Goal: Task Accomplishment & Management: Complete application form

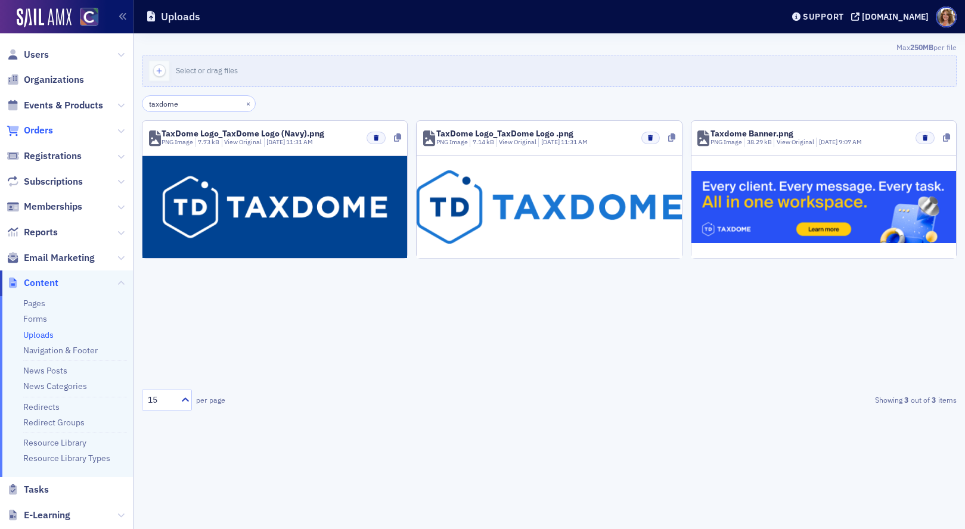
click at [37, 129] on span "Orders" at bounding box center [38, 130] width 29 height 13
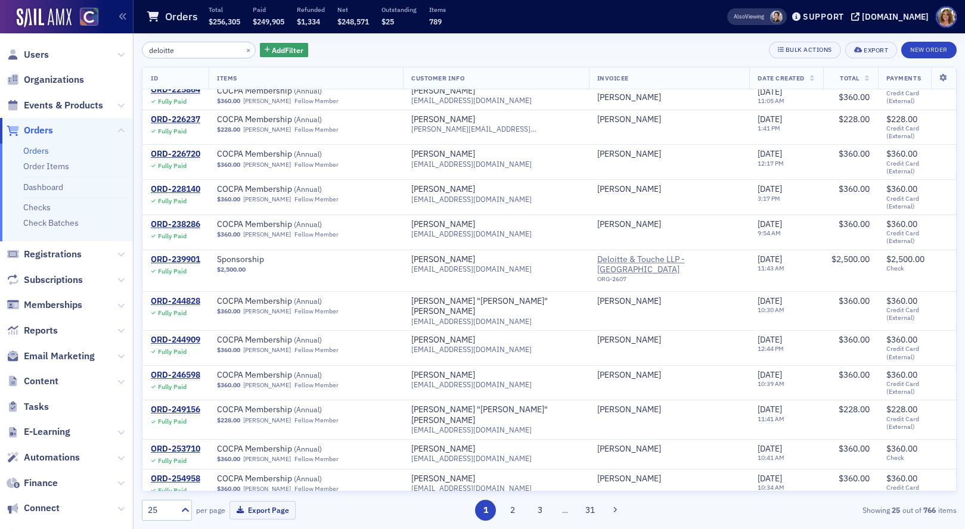
scroll to position [346, 0]
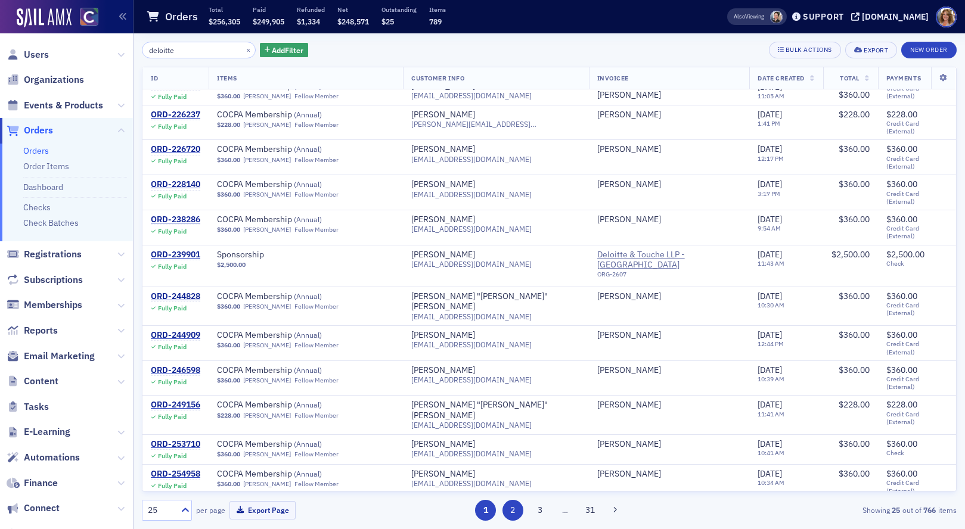
type input "deloitte"
click at [515, 510] on button "2" at bounding box center [512, 510] width 21 height 21
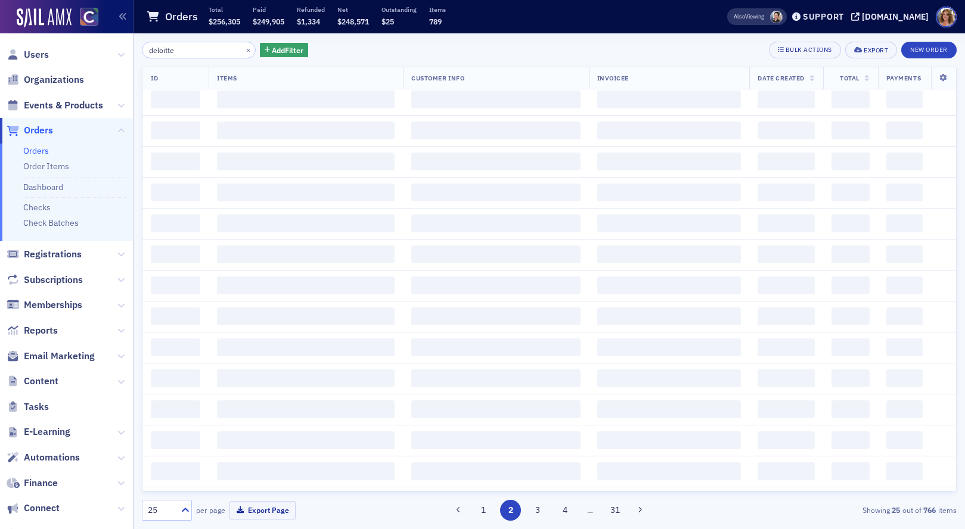
scroll to position [0, 0]
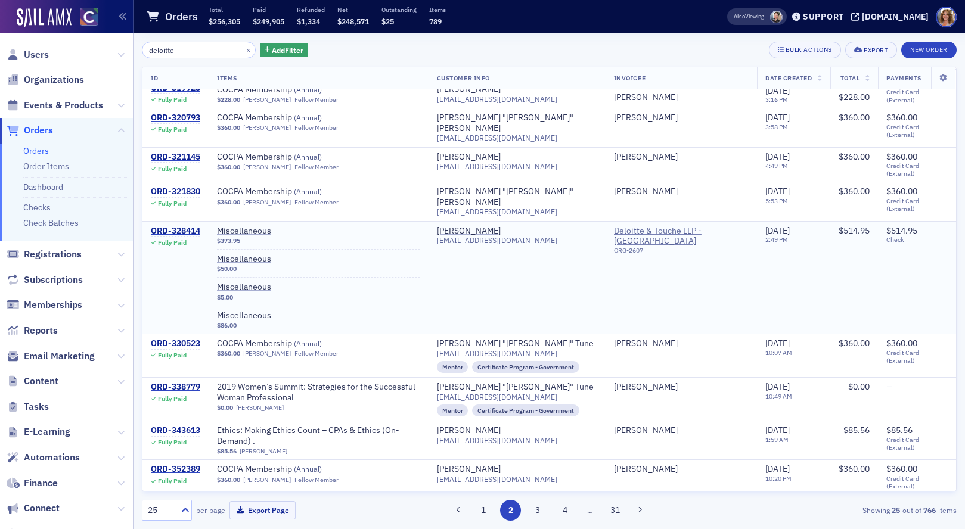
scroll to position [600, 0]
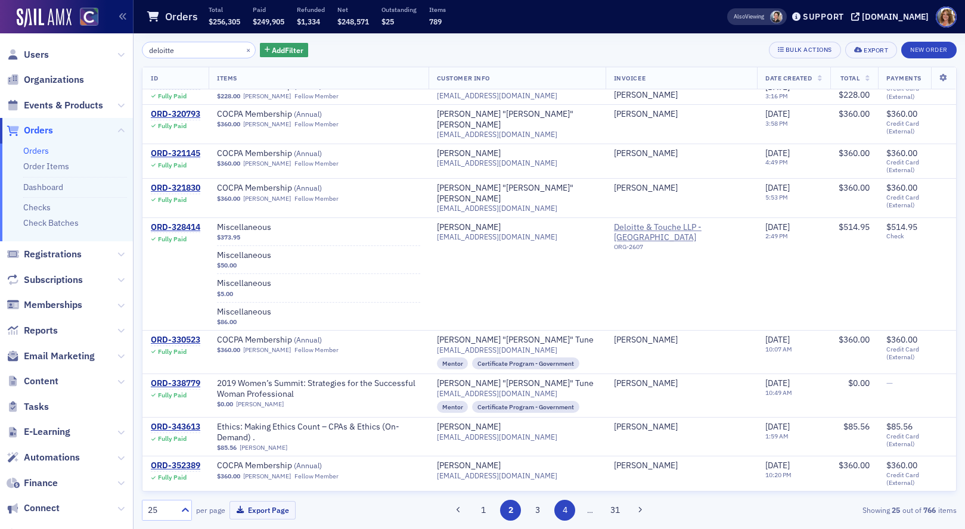
click at [562, 512] on button "4" at bounding box center [564, 510] width 21 height 21
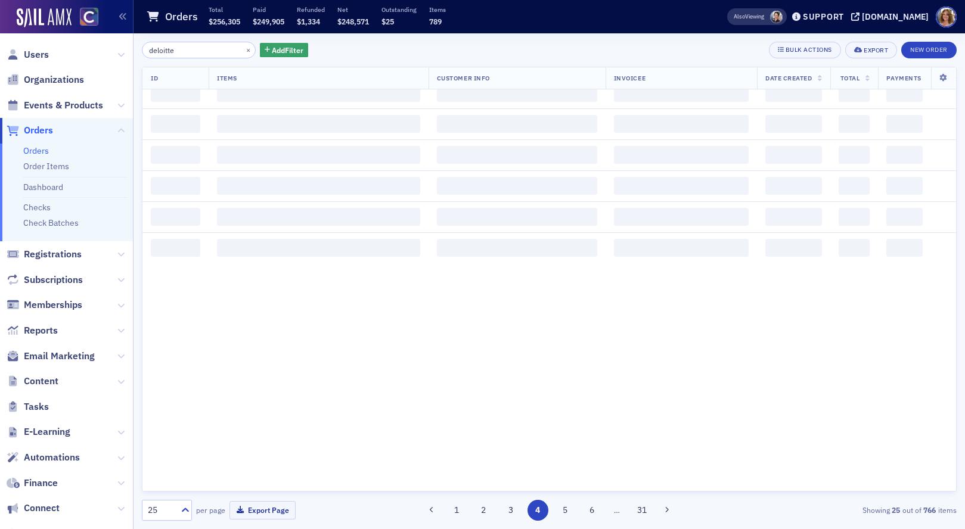
scroll to position [0, 0]
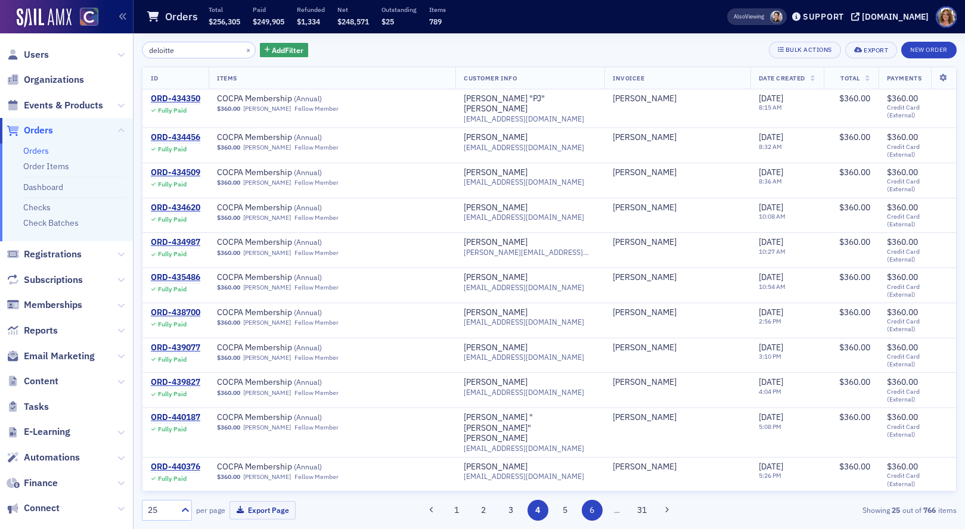
click at [595, 513] on button "6" at bounding box center [592, 510] width 21 height 21
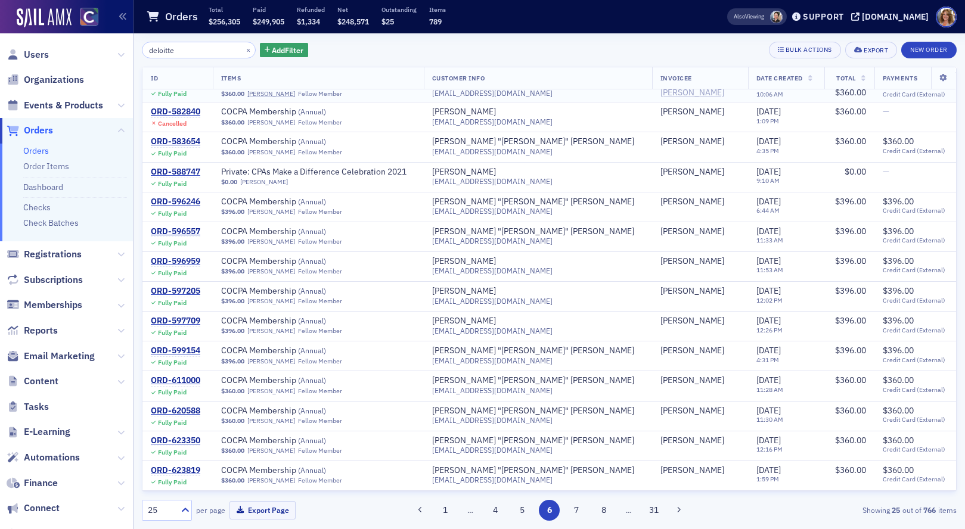
scroll to position [407, 0]
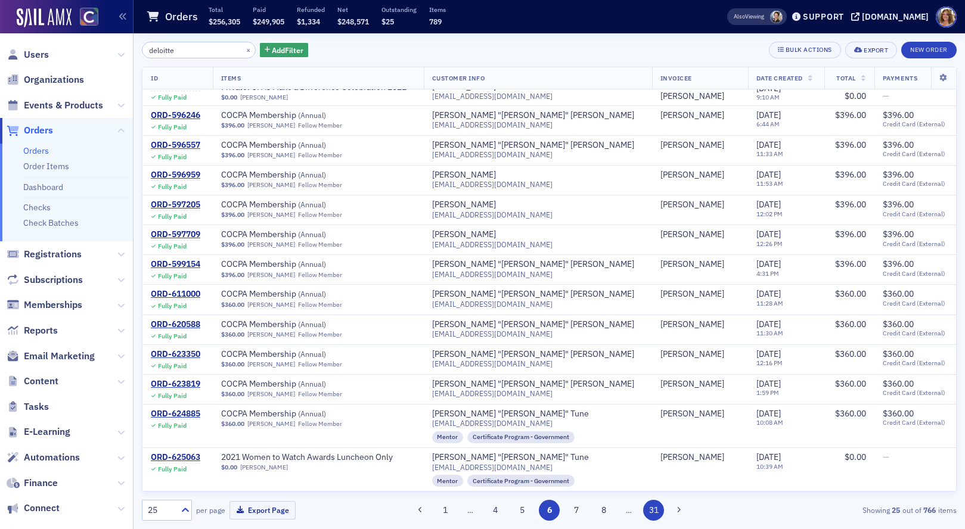
click at [655, 511] on button "31" at bounding box center [653, 510] width 21 height 21
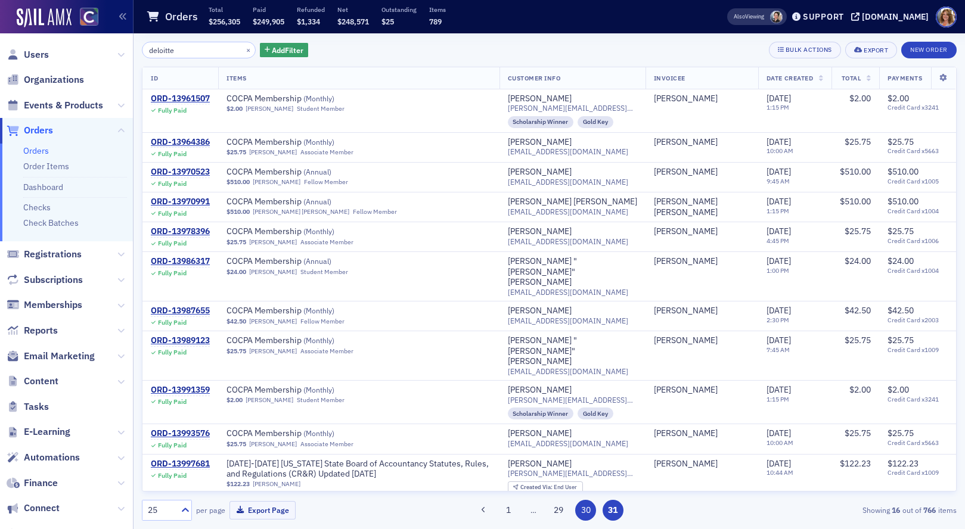
click at [589, 512] on button "30" at bounding box center [585, 510] width 21 height 21
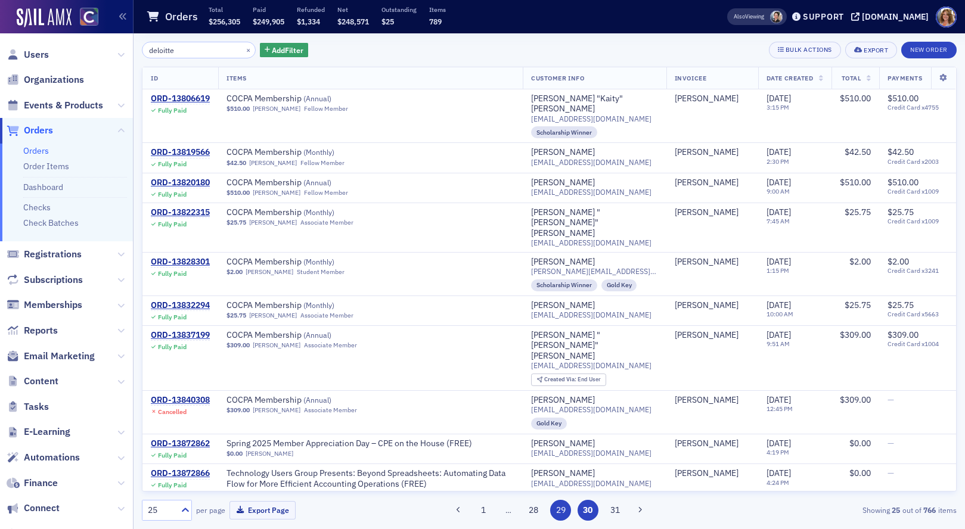
click at [558, 511] on button "29" at bounding box center [560, 510] width 21 height 21
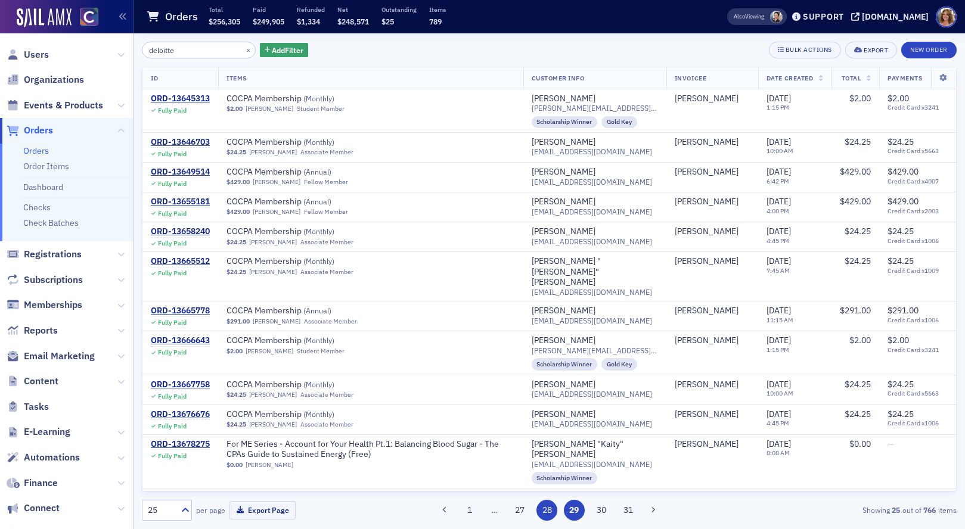
click at [548, 509] on button "28" at bounding box center [546, 510] width 21 height 21
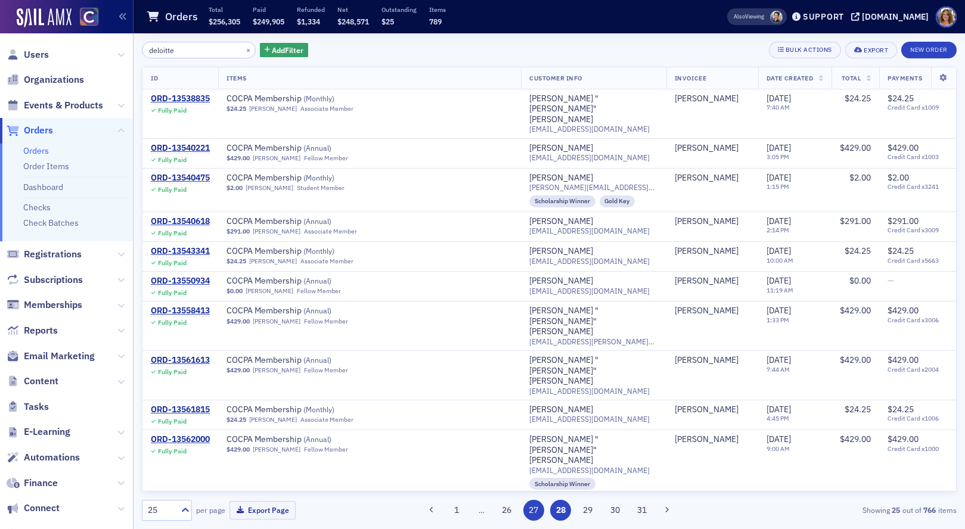
click at [535, 510] on button "27" at bounding box center [533, 510] width 21 height 21
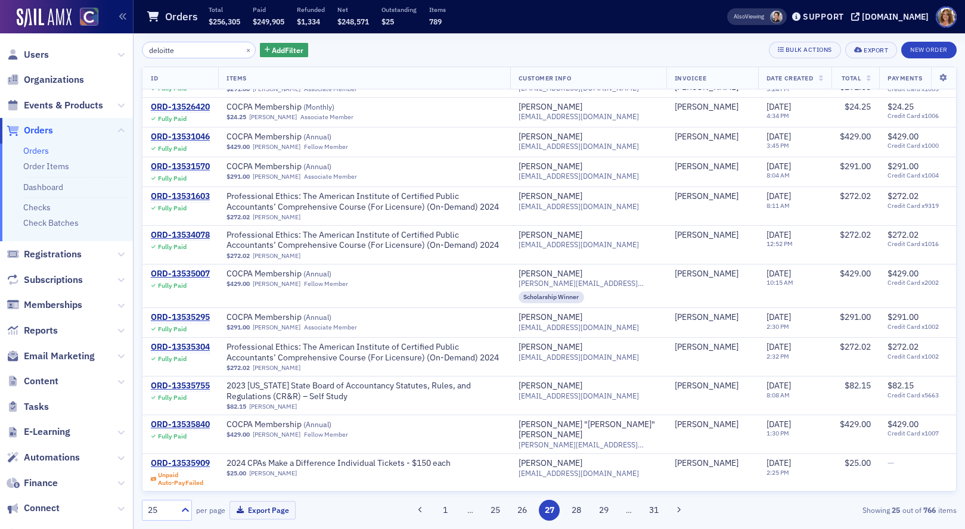
scroll to position [487, 0]
click at [573, 510] on button "28" at bounding box center [576, 510] width 21 height 21
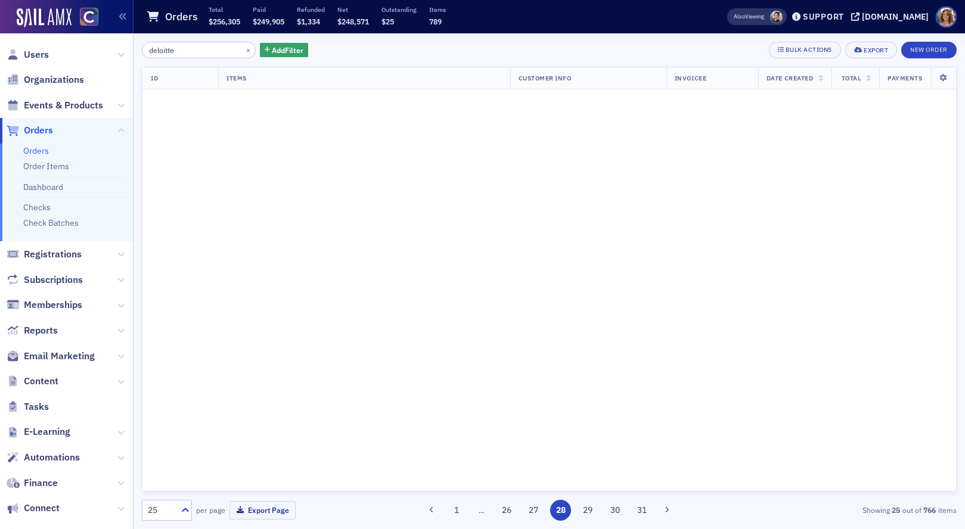
scroll to position [0, 0]
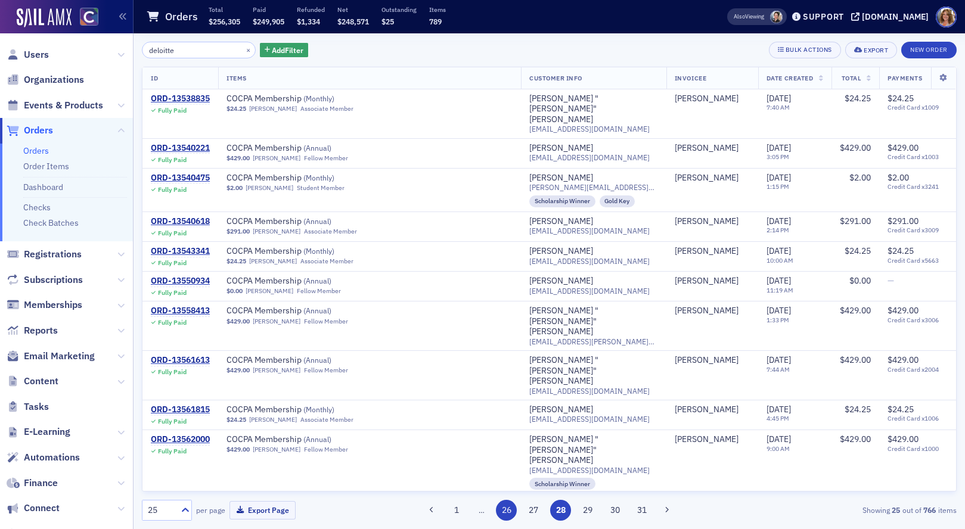
click at [511, 510] on button "26" at bounding box center [506, 510] width 21 height 21
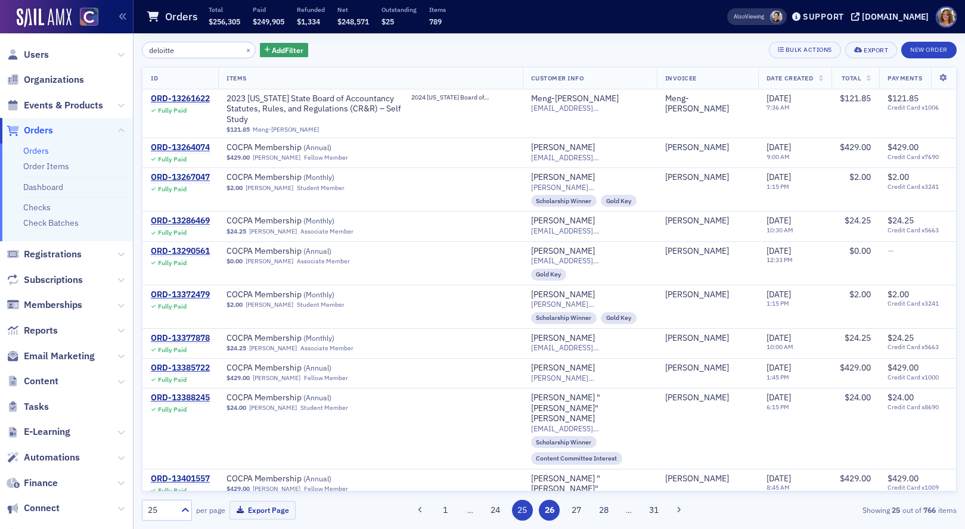
click at [519, 510] on button "25" at bounding box center [522, 510] width 21 height 21
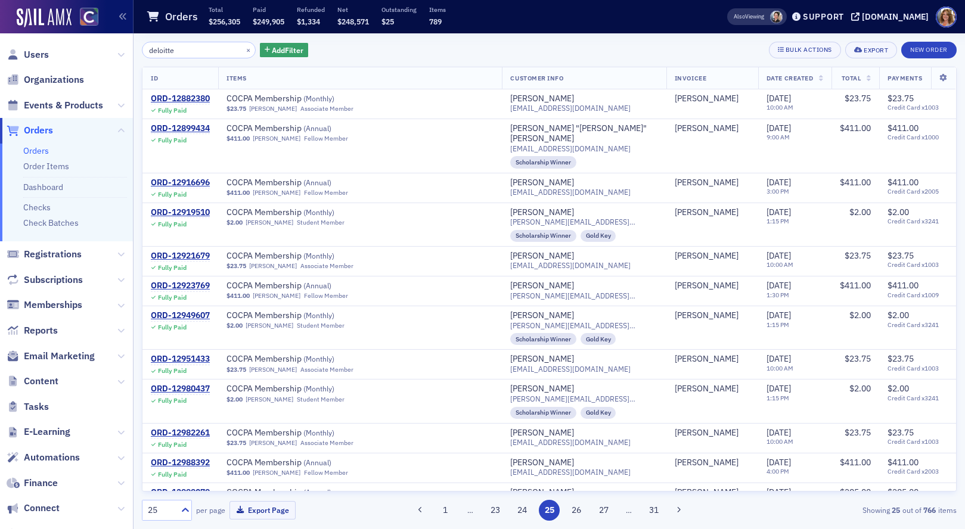
click at [39, 128] on span "Orders" at bounding box center [38, 130] width 29 height 13
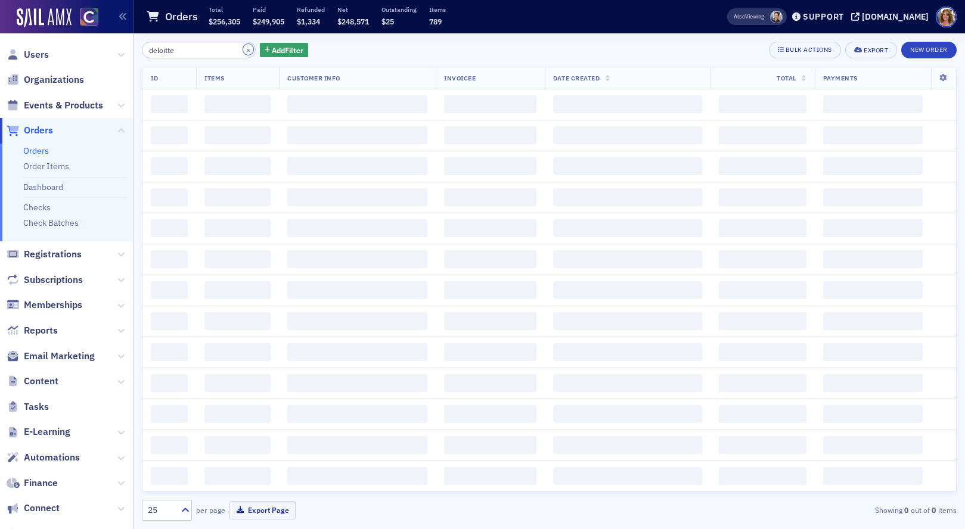
click at [243, 48] on button "×" at bounding box center [248, 49] width 11 height 11
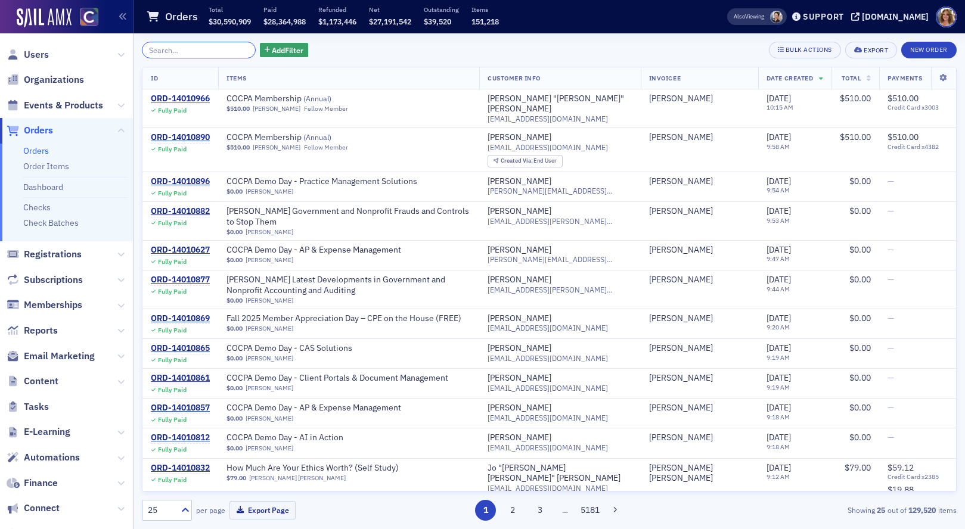
click at [185, 55] on input "search" at bounding box center [199, 50] width 114 height 17
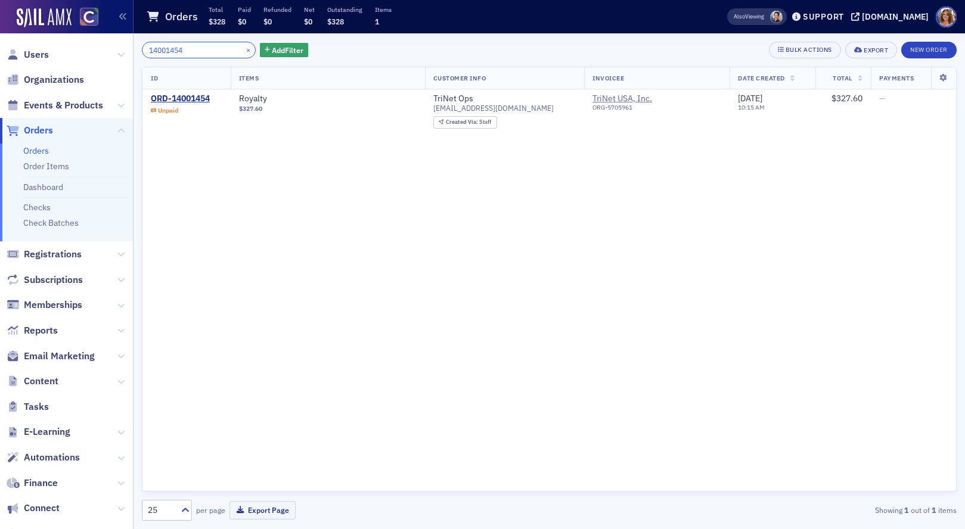
type input "14001454"
click at [243, 48] on button "×" at bounding box center [248, 49] width 11 height 11
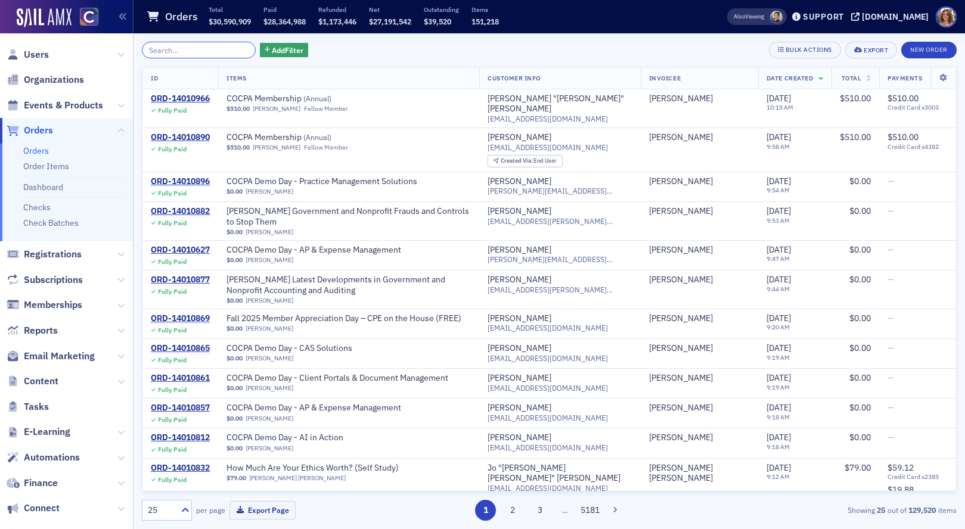
click at [160, 53] on input "search" at bounding box center [199, 50] width 114 height 17
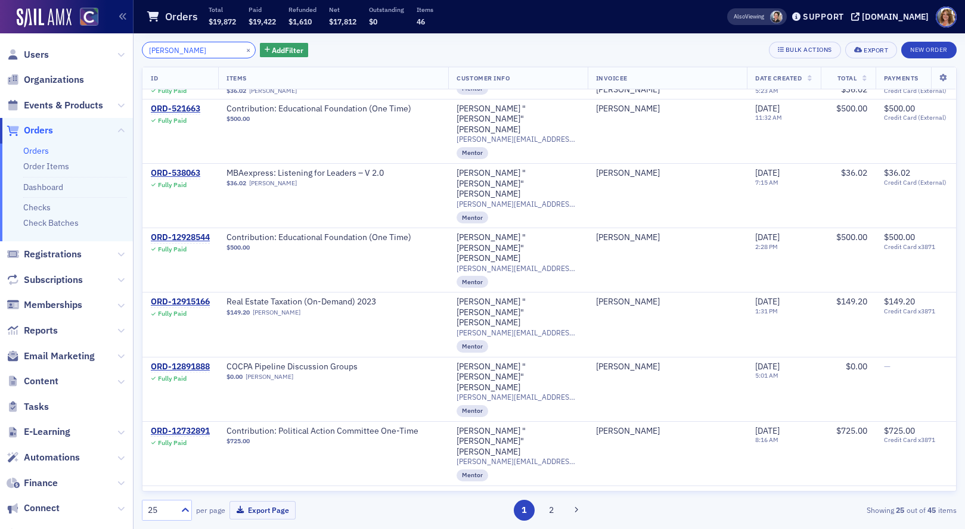
scroll to position [702, 0]
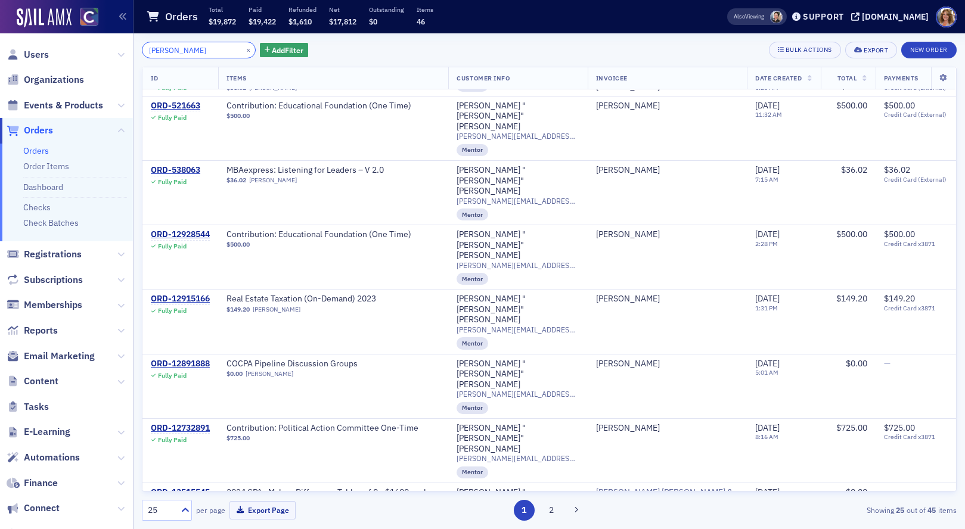
type input "[PERSON_NAME]"
click at [243, 48] on button "×" at bounding box center [248, 49] width 11 height 11
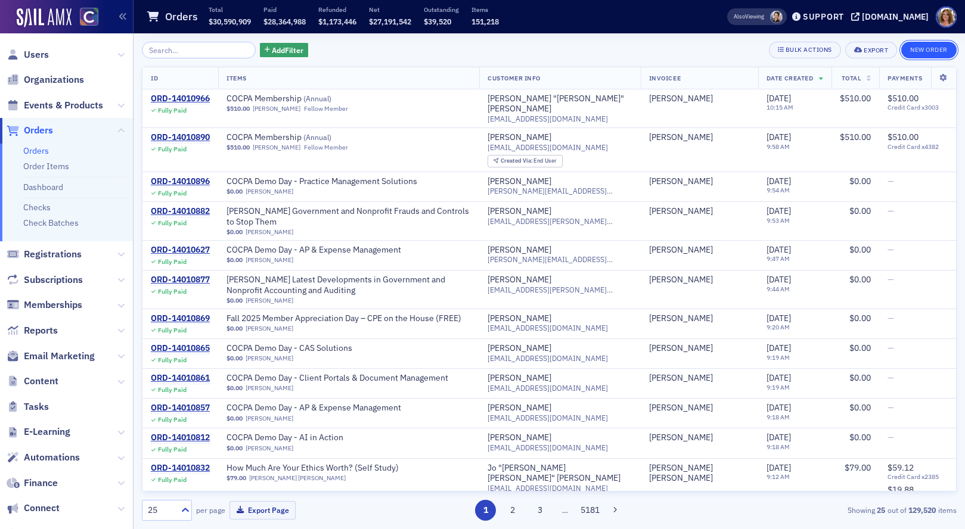
click at [932, 51] on button "New Order" at bounding box center [928, 50] width 55 height 17
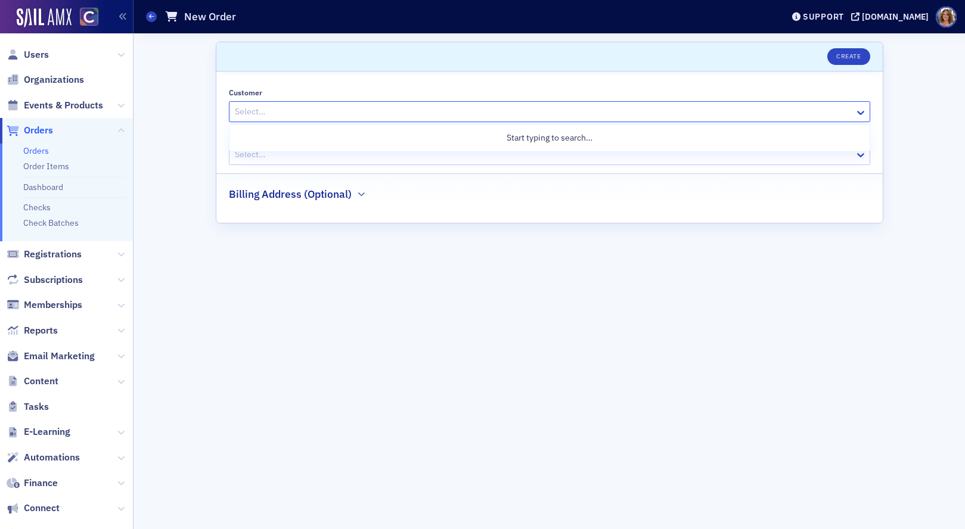
click at [357, 112] on div at bounding box center [544, 111] width 620 height 15
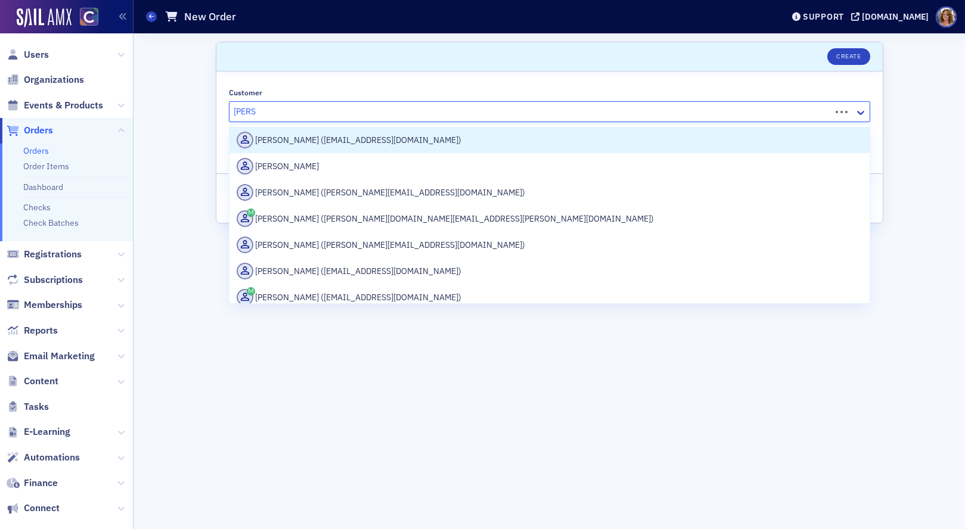
type input "[PERSON_NAME]"
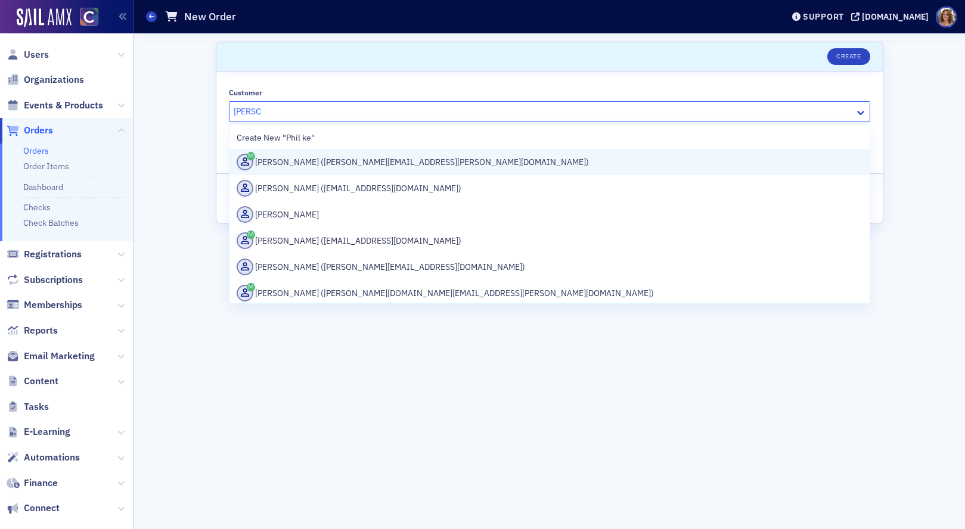
click at [341, 162] on div "[PERSON_NAME] ([PERSON_NAME][EMAIL_ADDRESS][PERSON_NAME][DOMAIN_NAME])" at bounding box center [550, 162] width 626 height 17
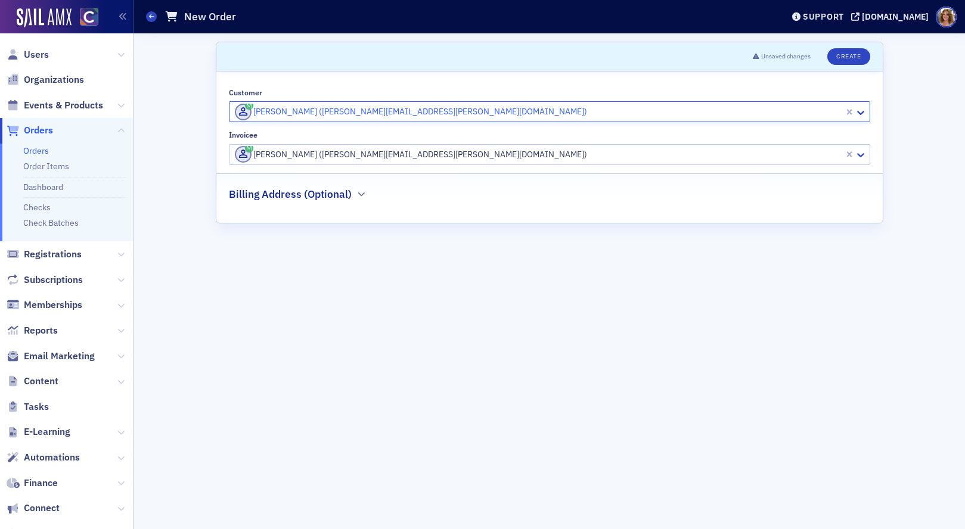
click at [479, 151] on div at bounding box center [538, 154] width 609 height 15
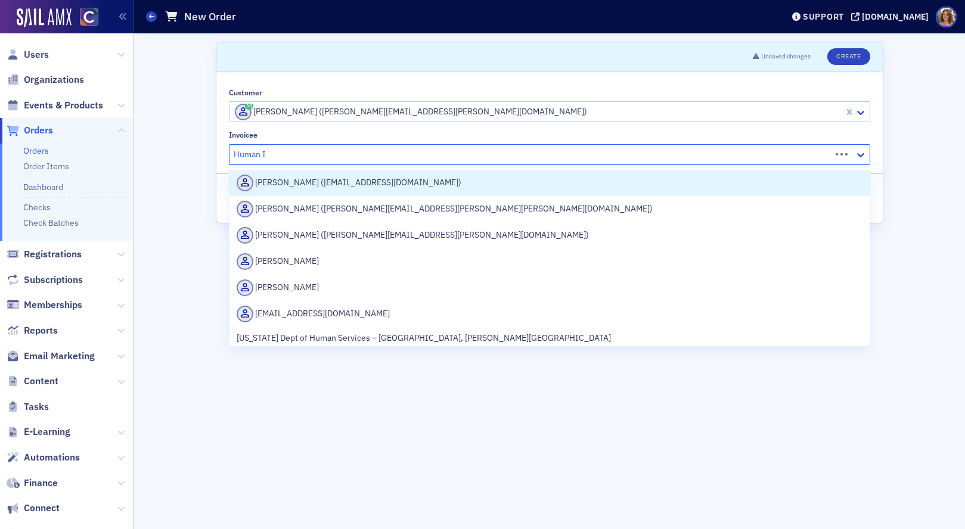
type input "Human In"
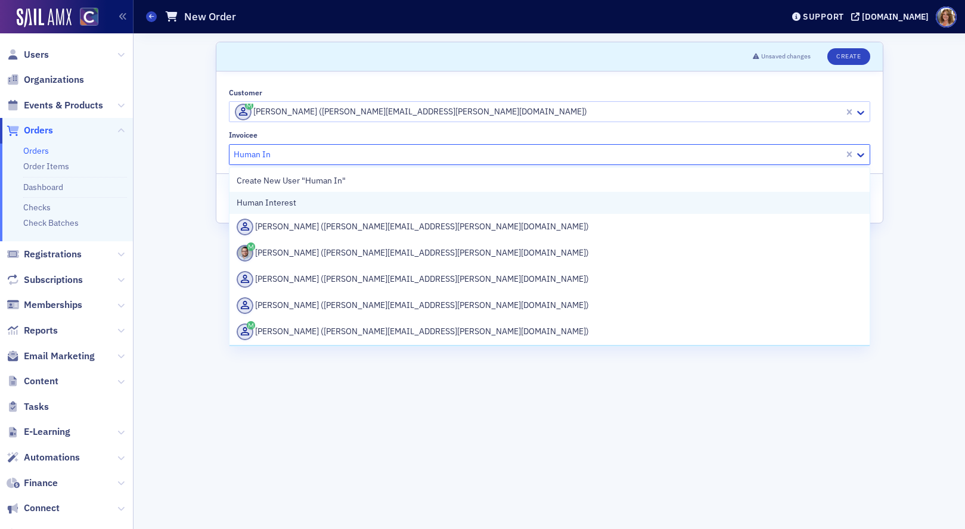
click at [420, 207] on div "Human Interest" at bounding box center [550, 203] width 626 height 13
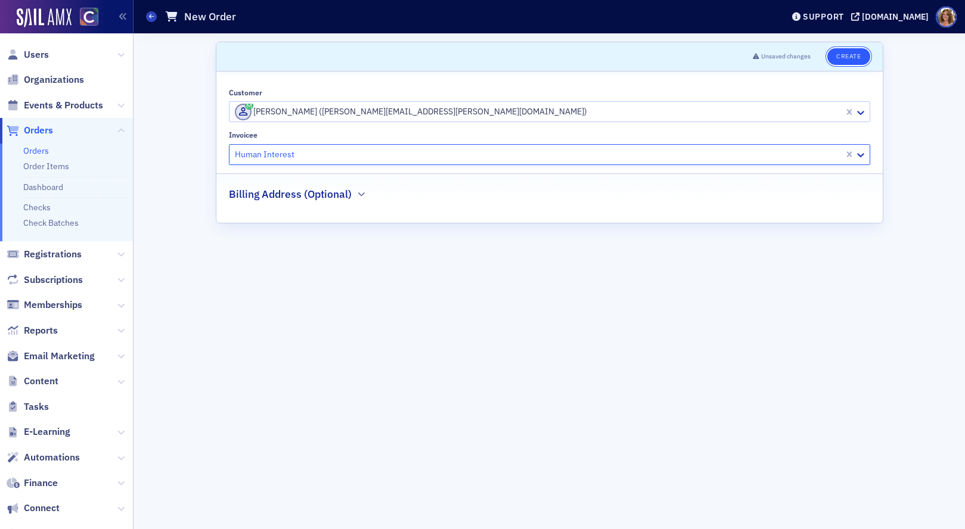
click at [850, 54] on button "Create" at bounding box center [848, 56] width 42 height 17
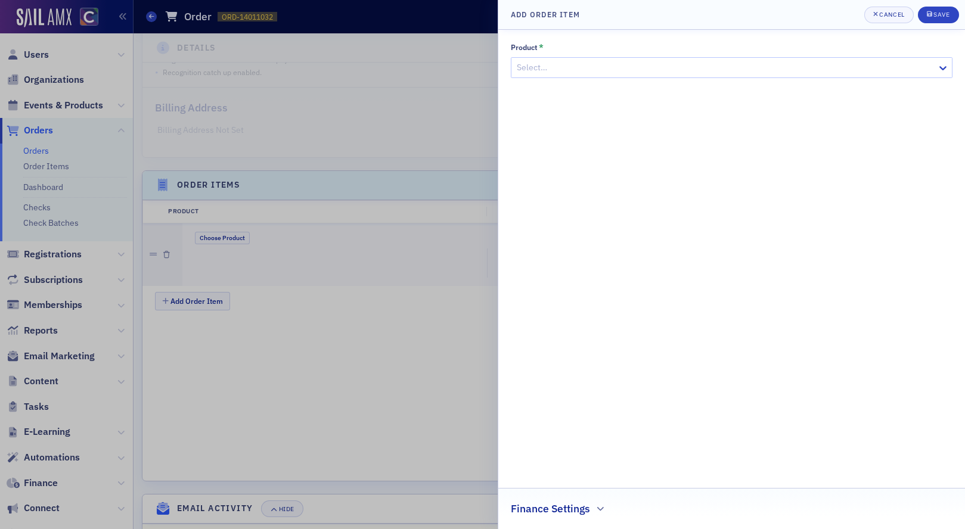
scroll to position [290, 0]
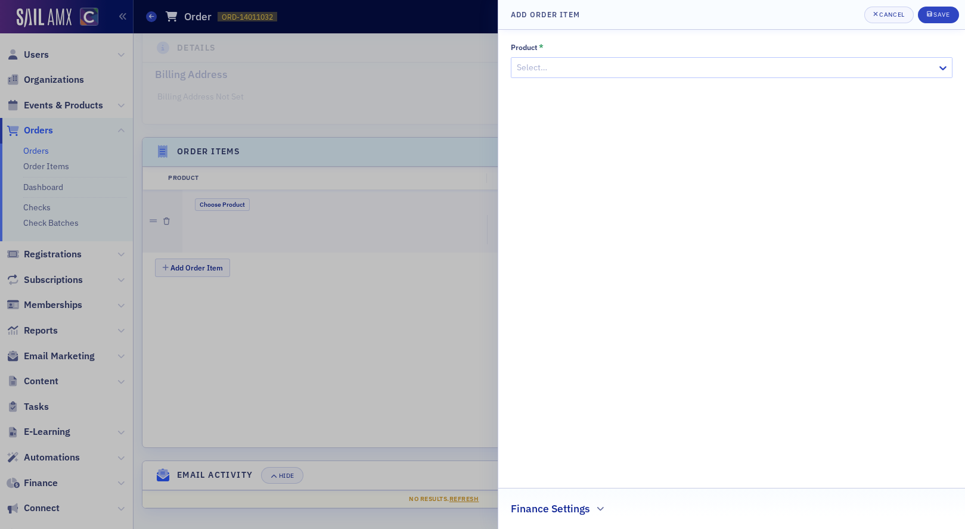
click at [730, 74] on div at bounding box center [725, 67] width 420 height 15
type input "sponsorship"
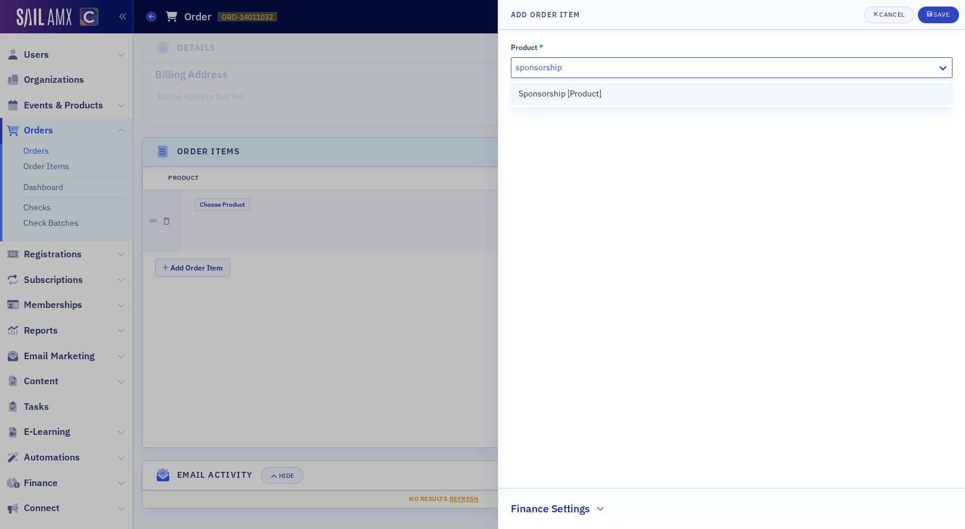
click at [719, 98] on div "Sponsorship [Product]" at bounding box center [731, 94] width 426 height 13
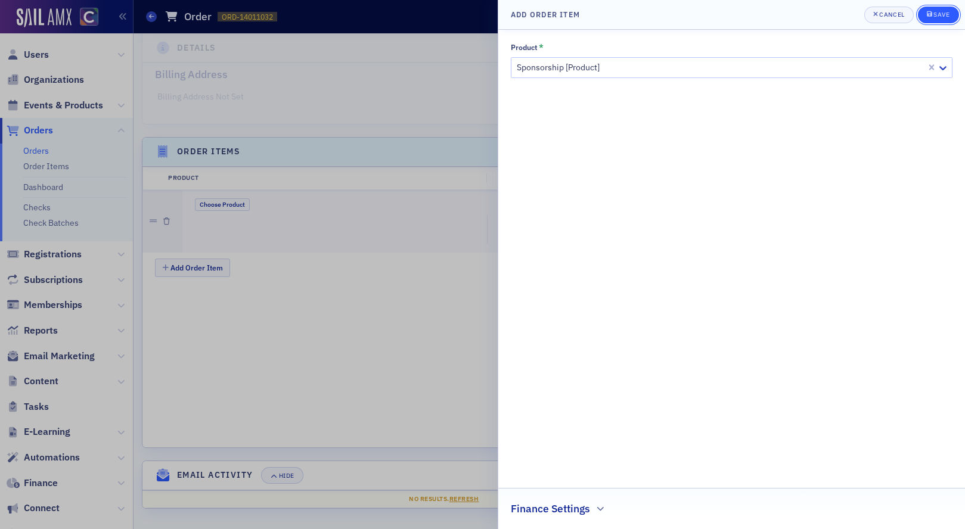
click at [942, 12] on div "Save" at bounding box center [941, 14] width 16 height 7
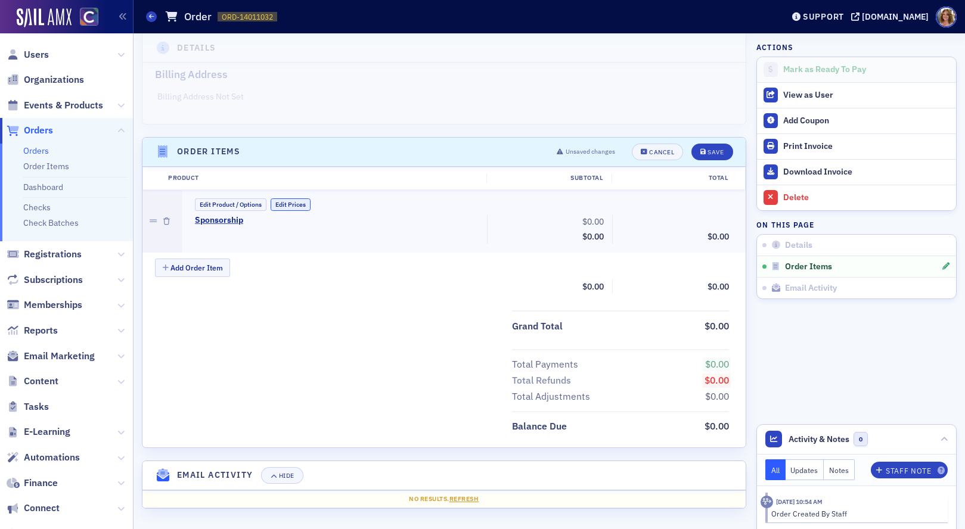
click at [301, 204] on button "Edit Prices" at bounding box center [291, 204] width 40 height 13
drag, startPoint x: 585, startPoint y: 219, endPoint x: 605, endPoint y: 220, distance: 19.7
click at [605, 220] on input "0.00" at bounding box center [579, 222] width 58 height 17
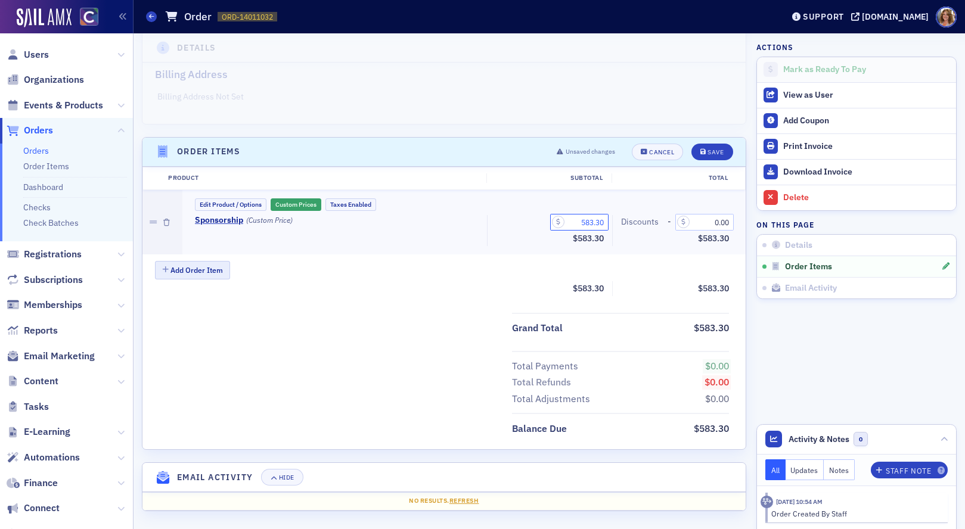
type input "583.30"
click at [206, 268] on button "Add Order Item" at bounding box center [192, 270] width 75 height 18
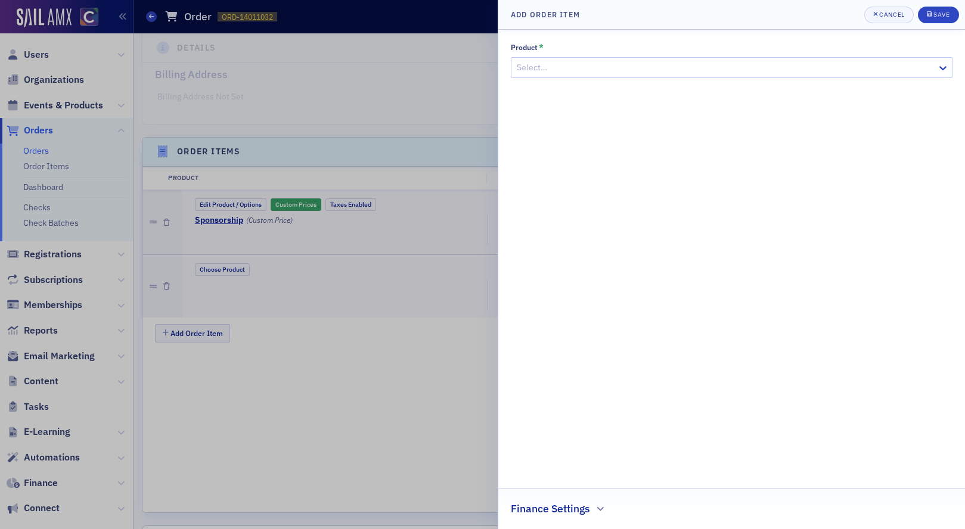
click at [654, 63] on div at bounding box center [725, 67] width 420 height 15
type input "Peak"
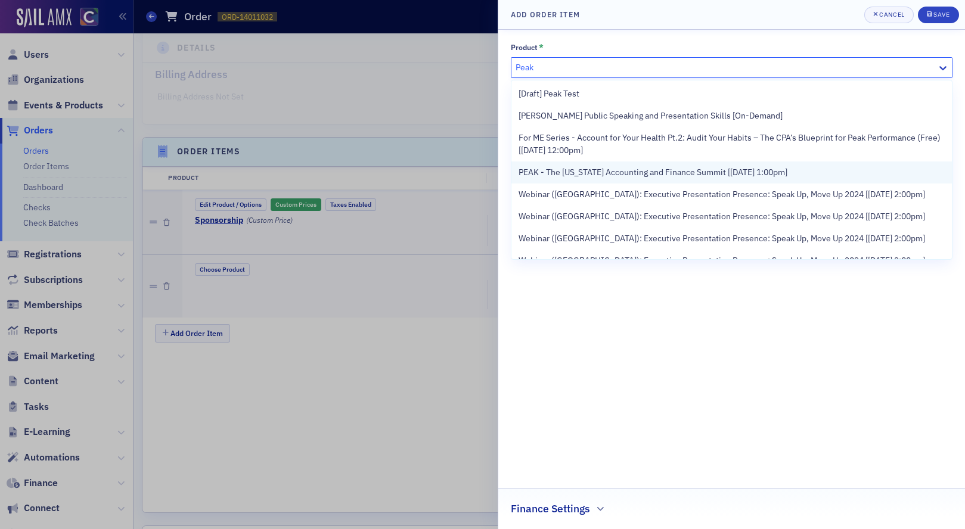
click at [669, 172] on span "PEAK - The [US_STATE] Accounting and Finance Summit [[DATE] 1:00pm]" at bounding box center [652, 172] width 269 height 13
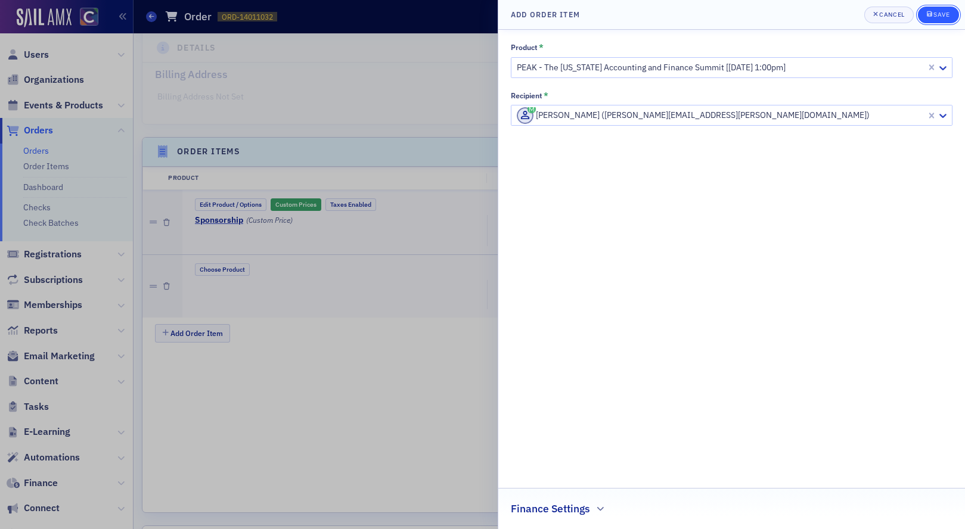
click at [943, 15] on div "Save" at bounding box center [941, 14] width 16 height 7
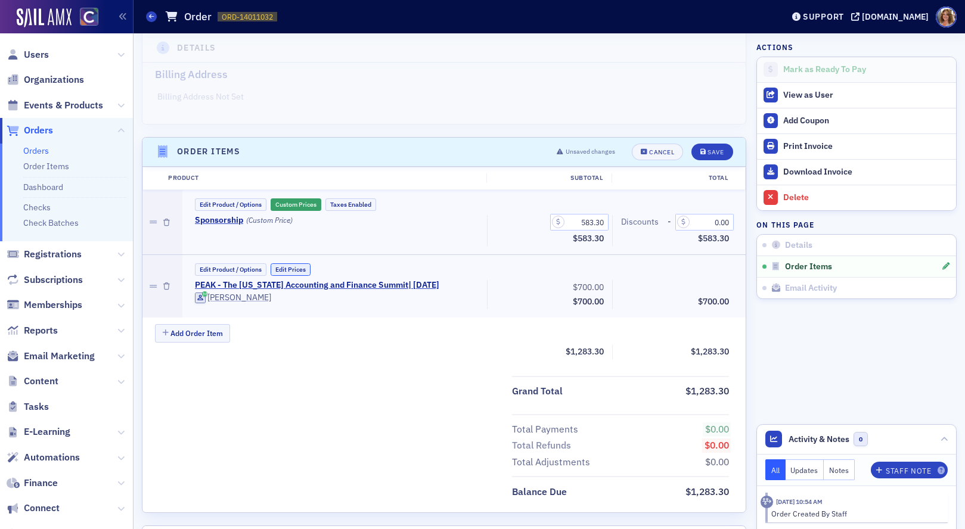
click at [303, 267] on button "Edit Prices" at bounding box center [291, 269] width 40 height 13
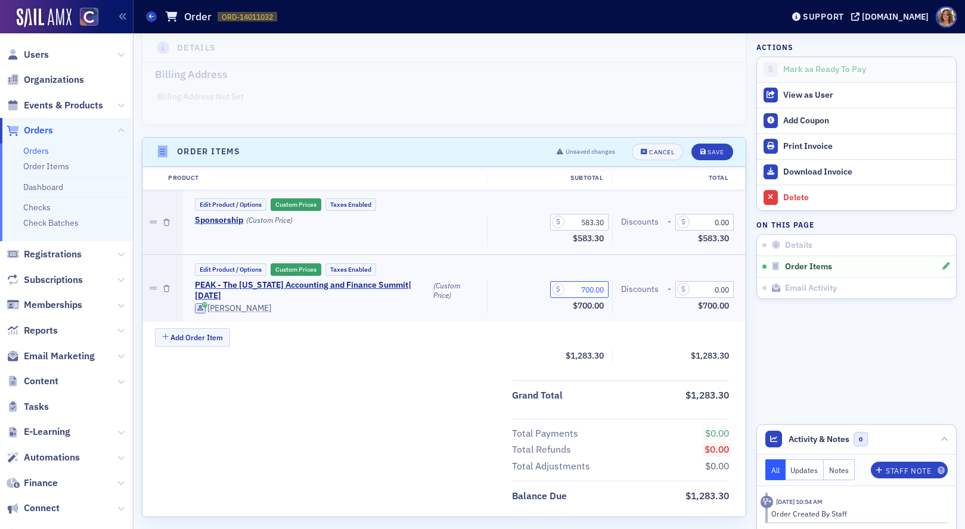
drag, startPoint x: 579, startPoint y: 288, endPoint x: 616, endPoint y: 288, distance: 36.4
click at [616, 288] on div "PEAK - The [US_STATE] Accounting and Finance Summit | [DATE] (Custom Price) [PE…" at bounding box center [462, 296] width 551 height 33
type input "0.00"
click at [721, 152] on div "Save" at bounding box center [715, 152] width 16 height 7
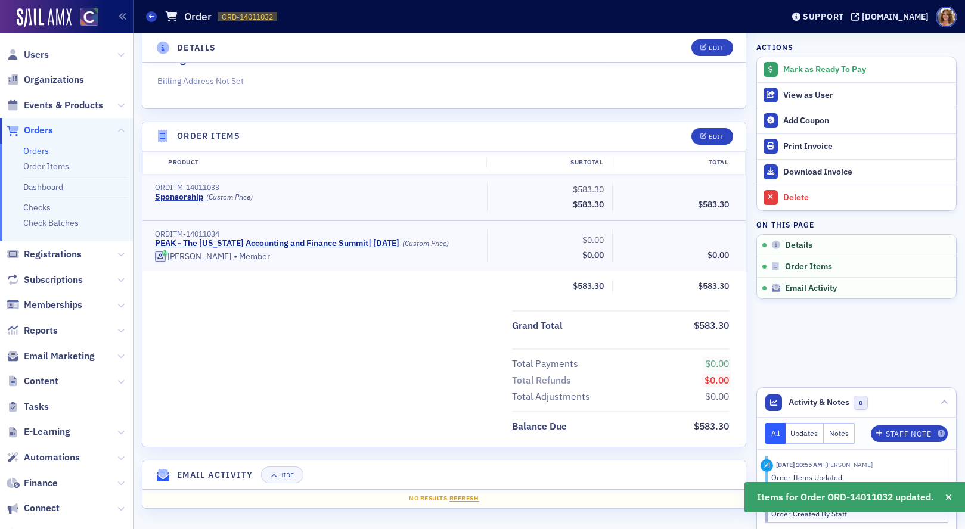
scroll to position [0, 0]
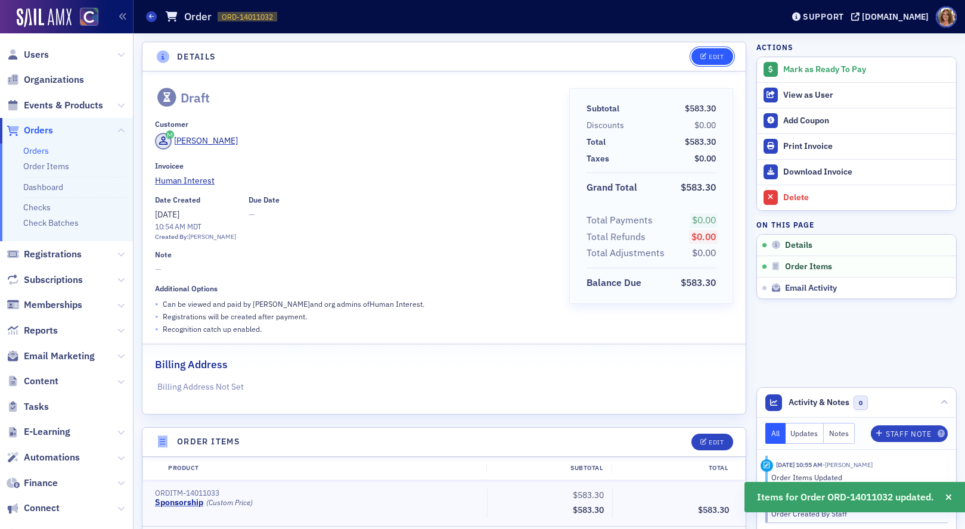
click at [718, 55] on div "Edit" at bounding box center [716, 57] width 15 height 7
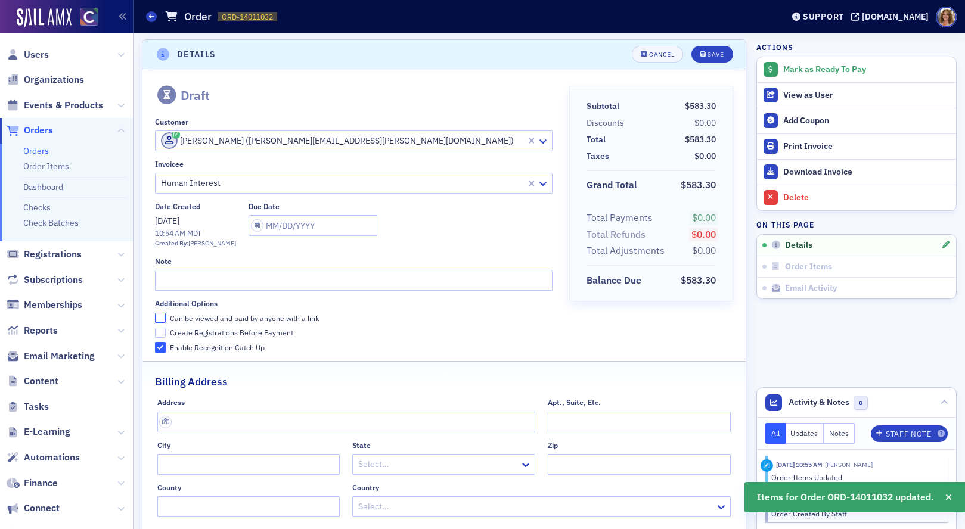
click at [160, 316] on input "Can be viewed and paid by anyone with a link" at bounding box center [160, 318] width 11 height 11
checkbox input "true"
click at [170, 284] on input "text" at bounding box center [353, 280] width 397 height 21
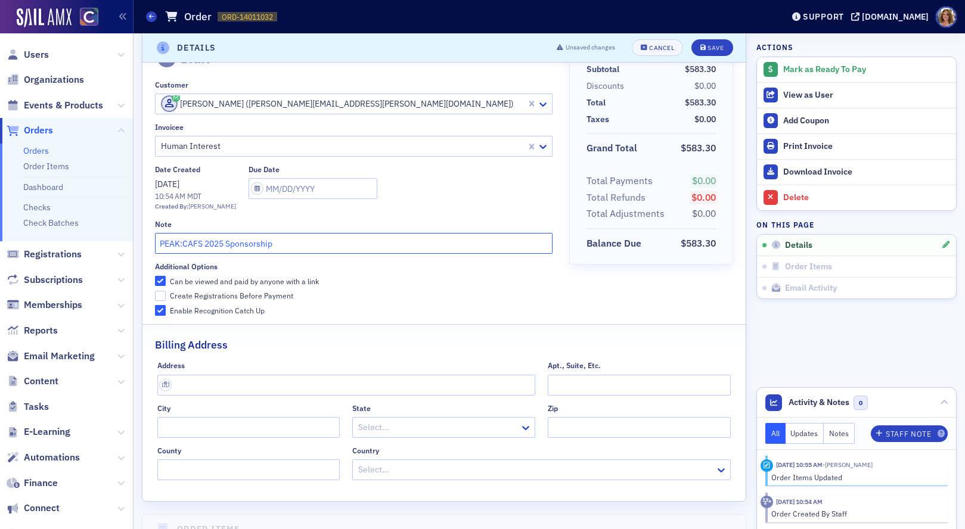
scroll to position [0, 0]
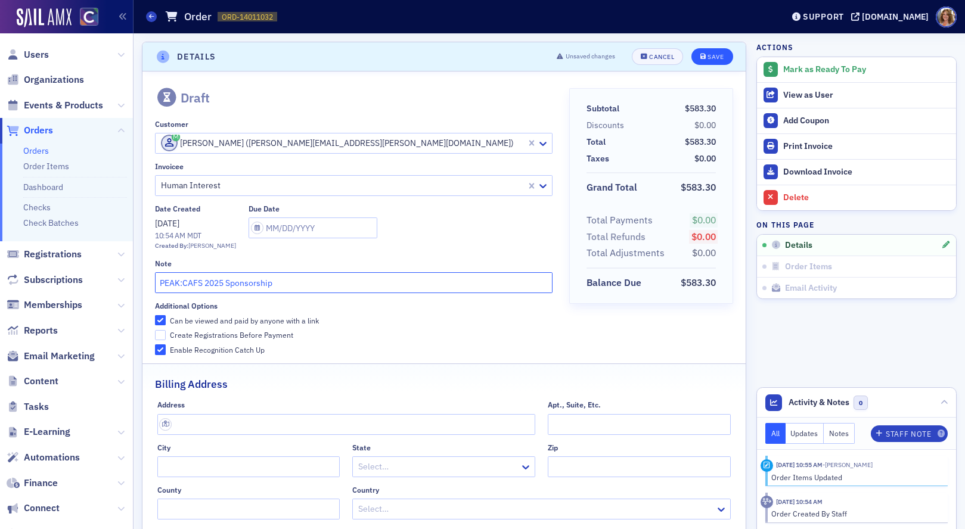
type input "PEAK:CAFS 2025 Sponsorship"
click at [712, 51] on button "Save" at bounding box center [711, 56] width 41 height 17
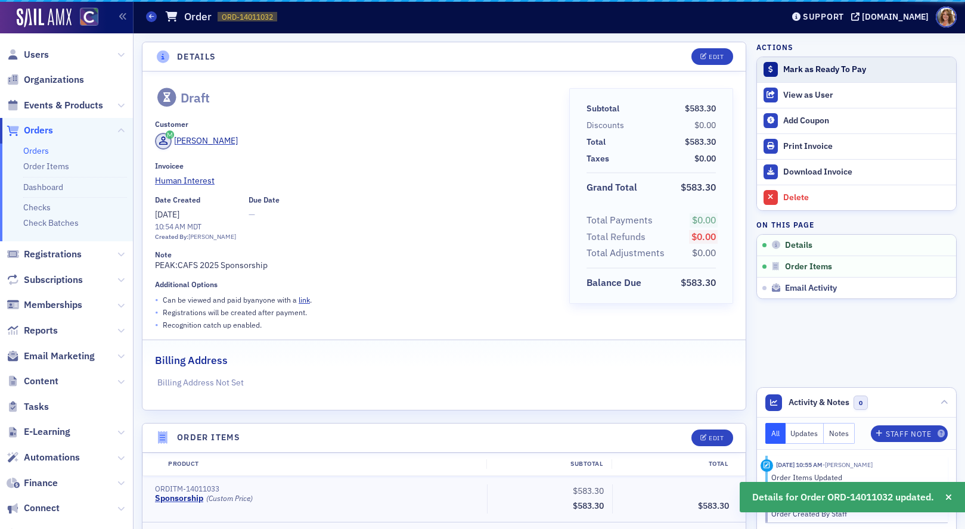
scroll to position [2, 0]
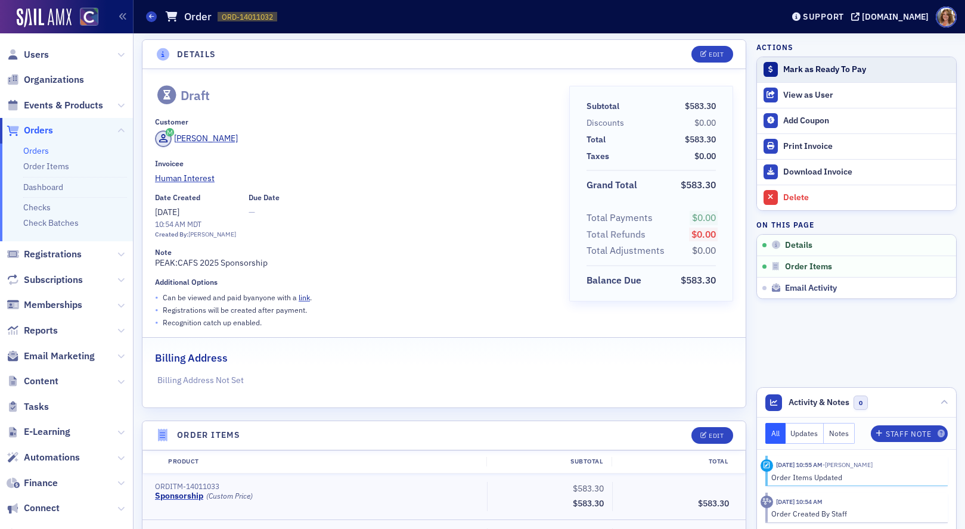
click at [827, 63] on button "Mark as Ready To Pay" at bounding box center [856, 69] width 199 height 25
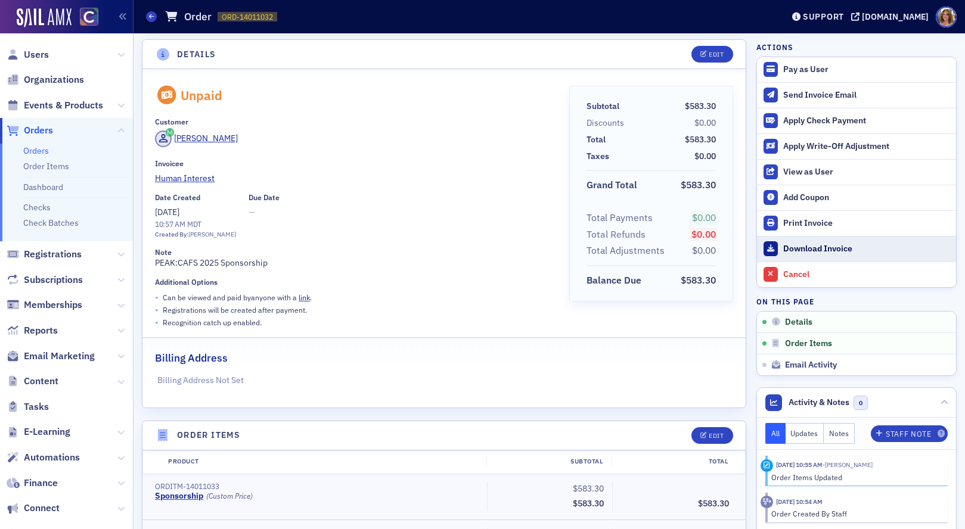
click at [807, 250] on div "Download Invoice" at bounding box center [866, 249] width 167 height 11
click at [498, 144] on div "[PERSON_NAME]" at bounding box center [353, 141] width 397 height 20
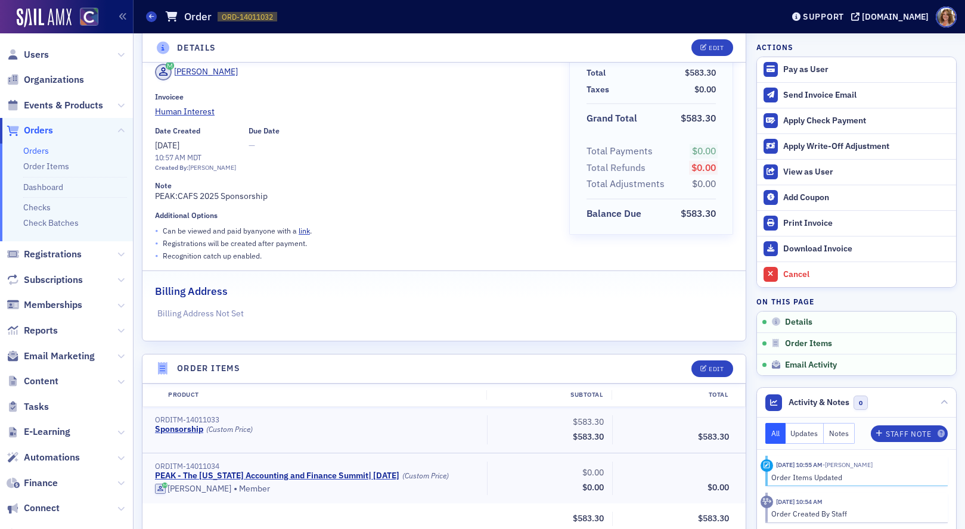
scroll to position [0, 0]
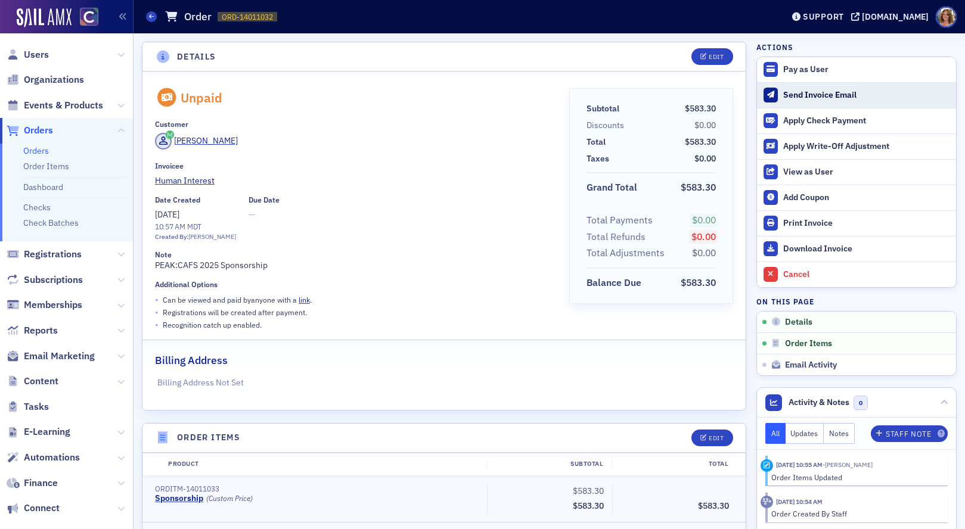
click at [816, 97] on div "Send Invoice Email" at bounding box center [866, 95] width 167 height 11
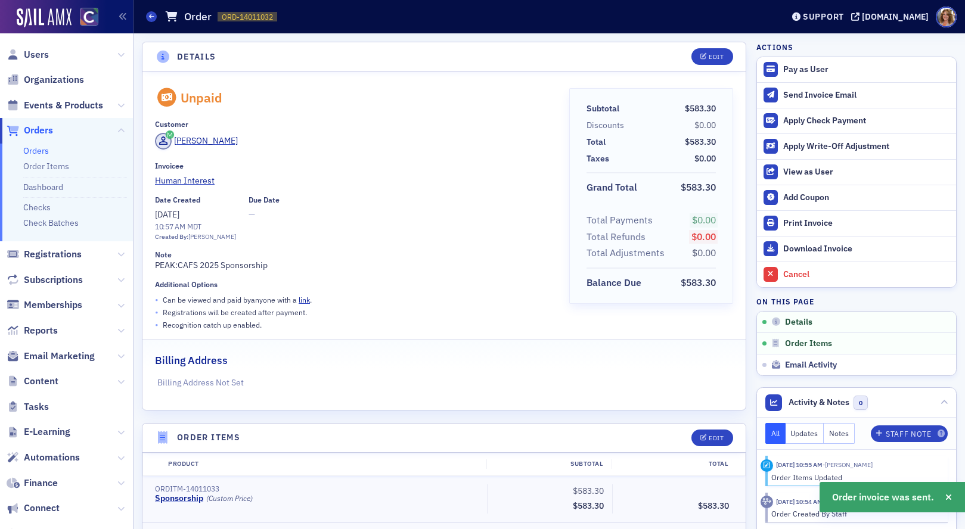
click at [40, 125] on span "Orders" at bounding box center [38, 130] width 29 height 13
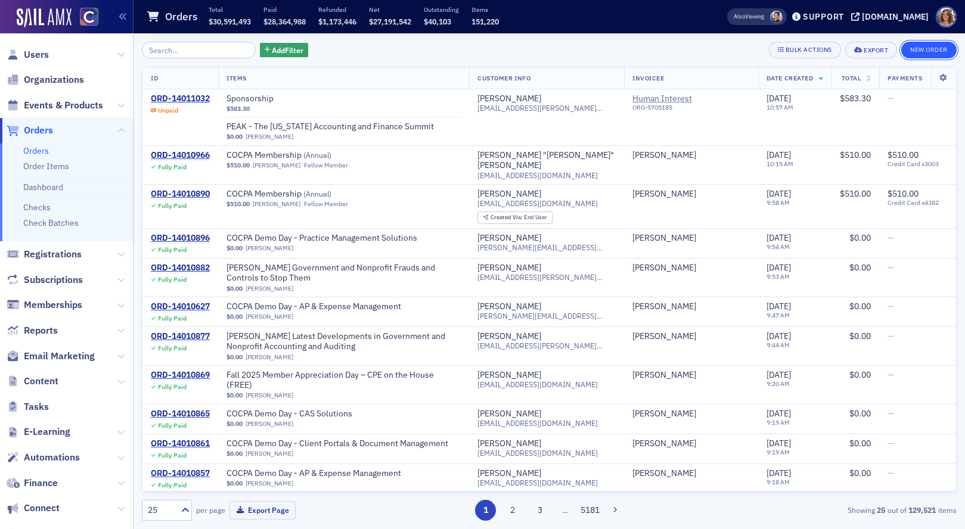
click at [931, 48] on button "New Order" at bounding box center [928, 50] width 55 height 17
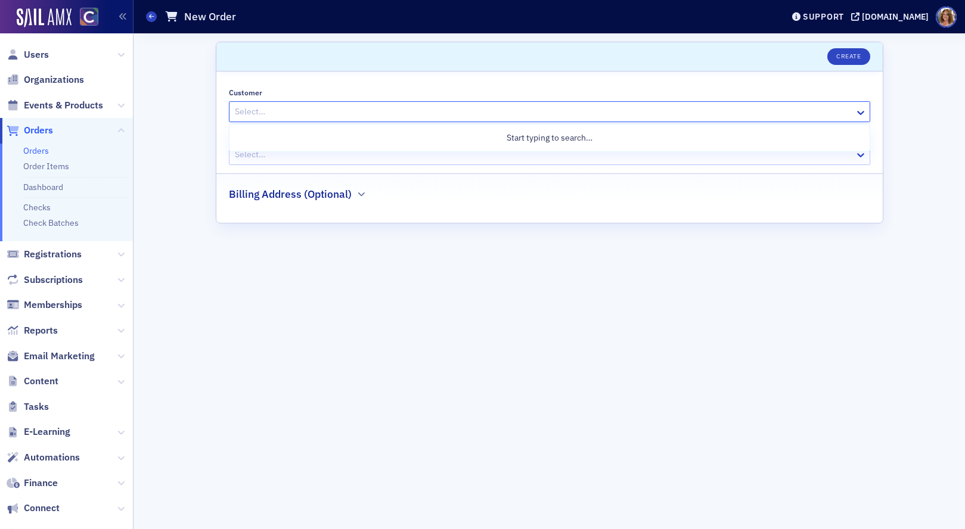
click at [490, 113] on div at bounding box center [544, 111] width 620 height 15
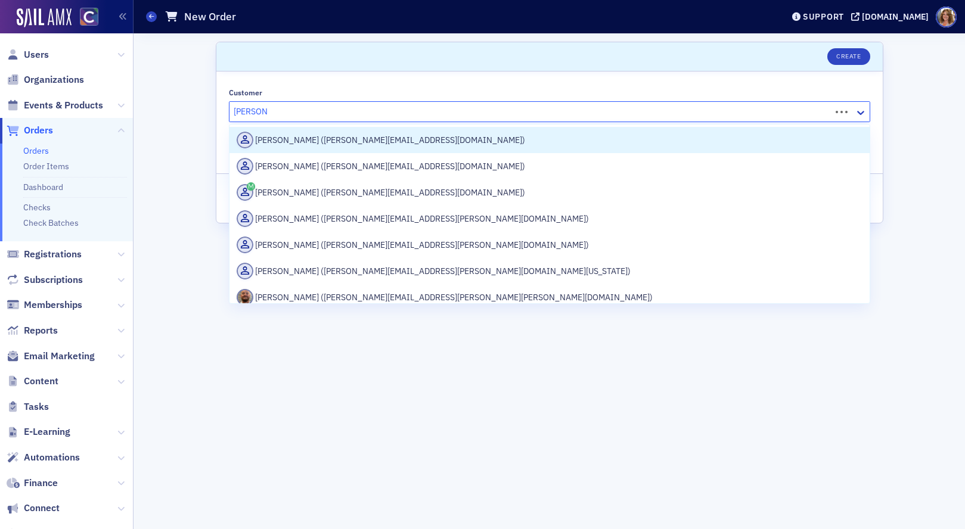
type input "[PERSON_NAME]"
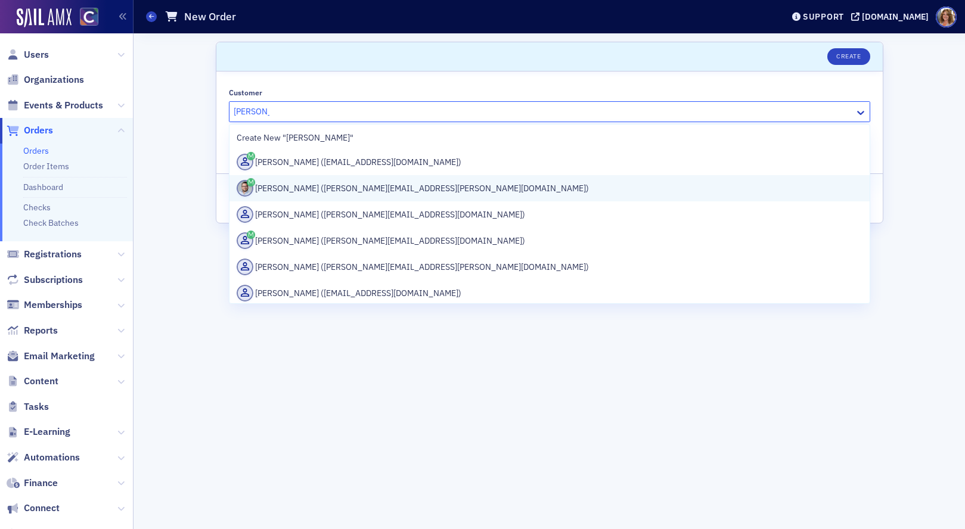
click at [330, 187] on div "[PERSON_NAME] ([PERSON_NAME][EMAIL_ADDRESS][PERSON_NAME][DOMAIN_NAME])" at bounding box center [550, 188] width 626 height 17
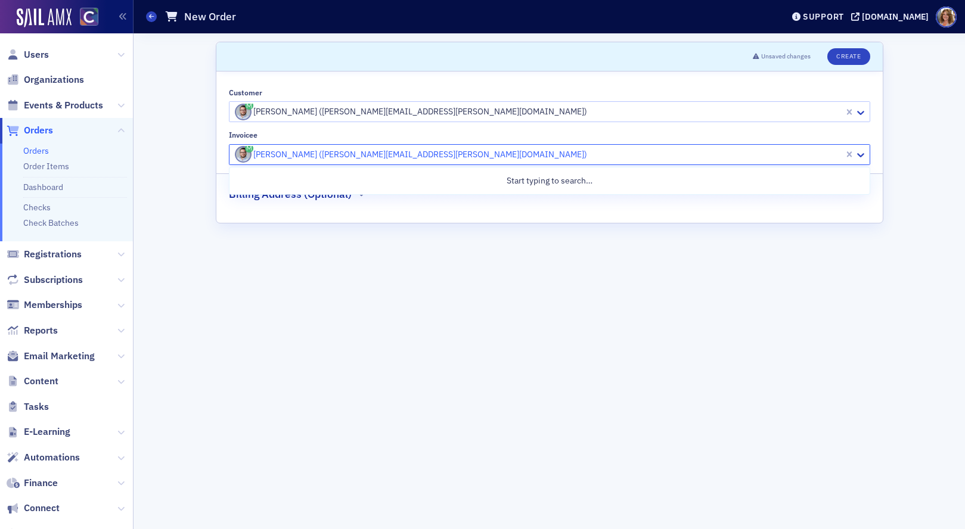
click at [491, 156] on div at bounding box center [538, 154] width 609 height 15
type input "human interest"
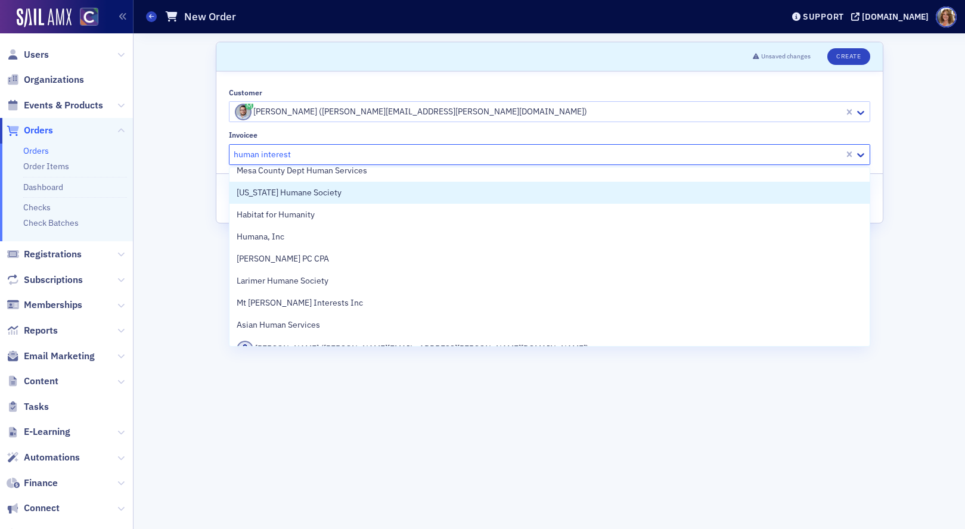
scroll to position [532, 0]
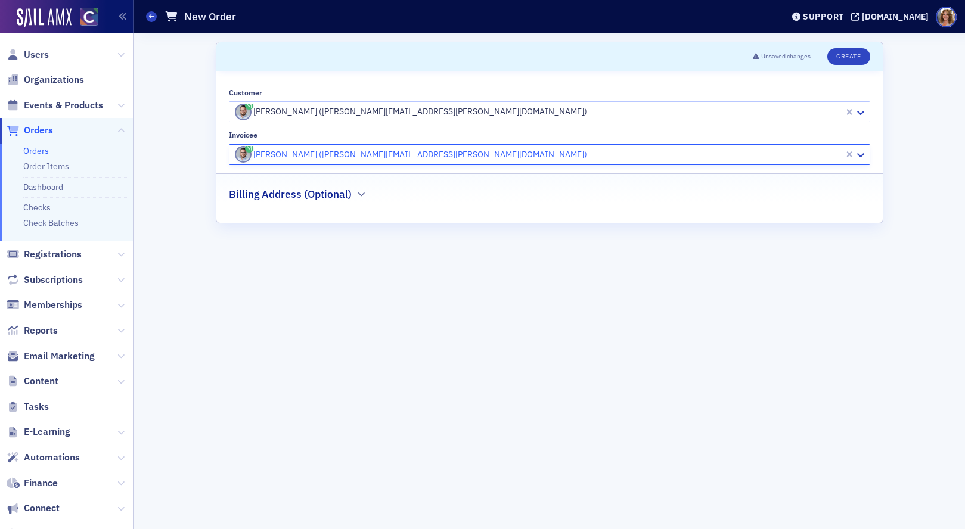
click at [331, 151] on div at bounding box center [538, 154] width 609 height 15
type input "Human In"
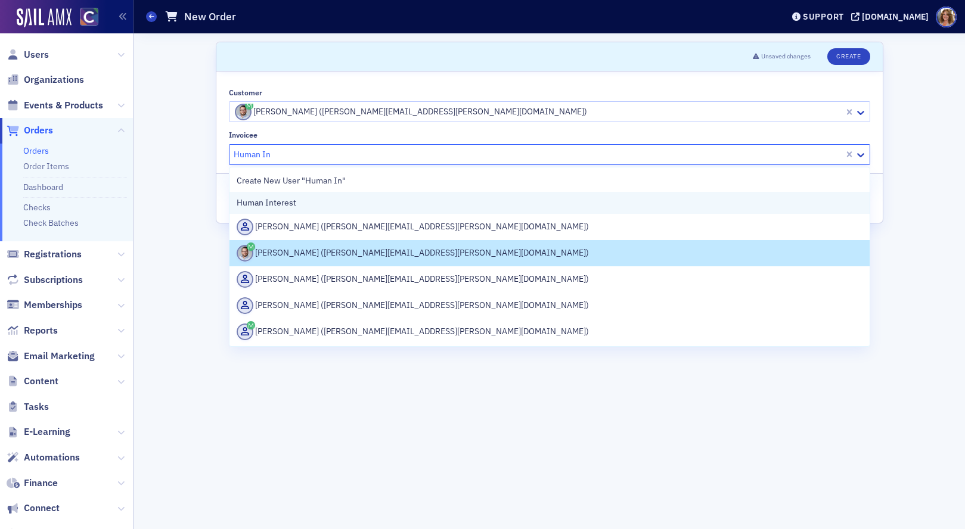
click at [364, 209] on div "Human Interest" at bounding box center [549, 203] width 640 height 22
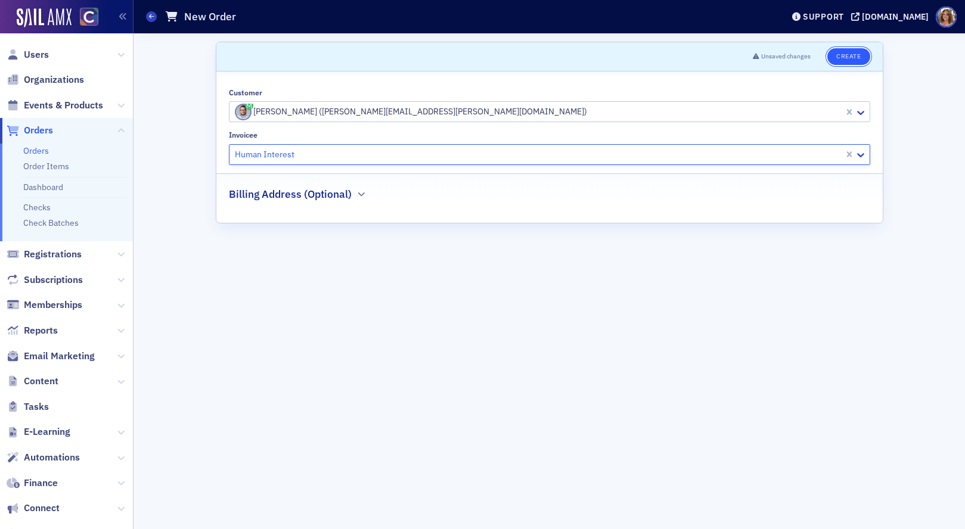
click at [860, 55] on button "Create" at bounding box center [848, 56] width 42 height 17
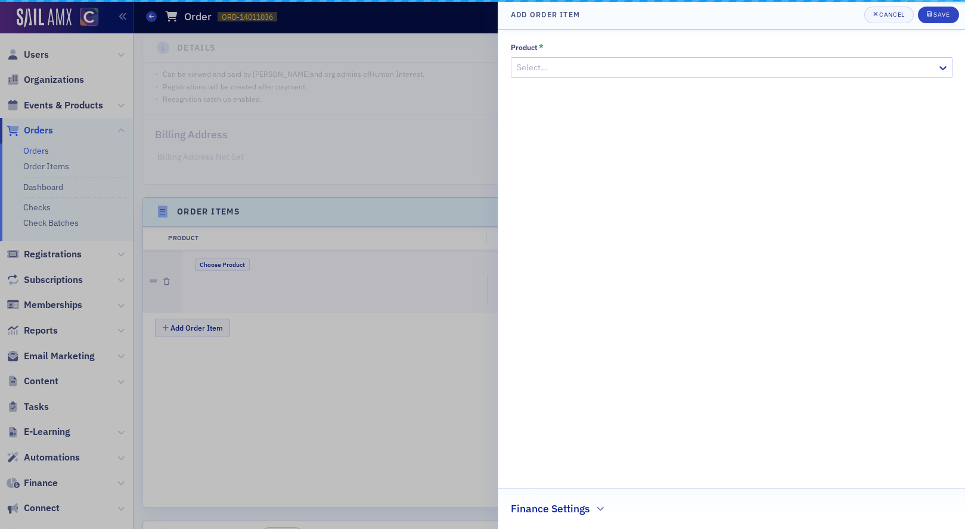
scroll to position [290, 0]
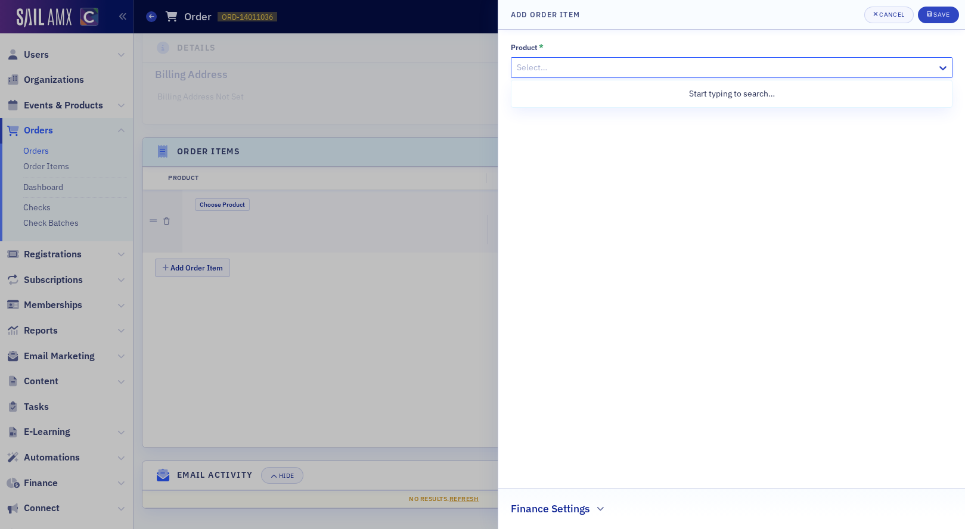
click at [568, 70] on div at bounding box center [725, 67] width 420 height 15
type input "sponsor"
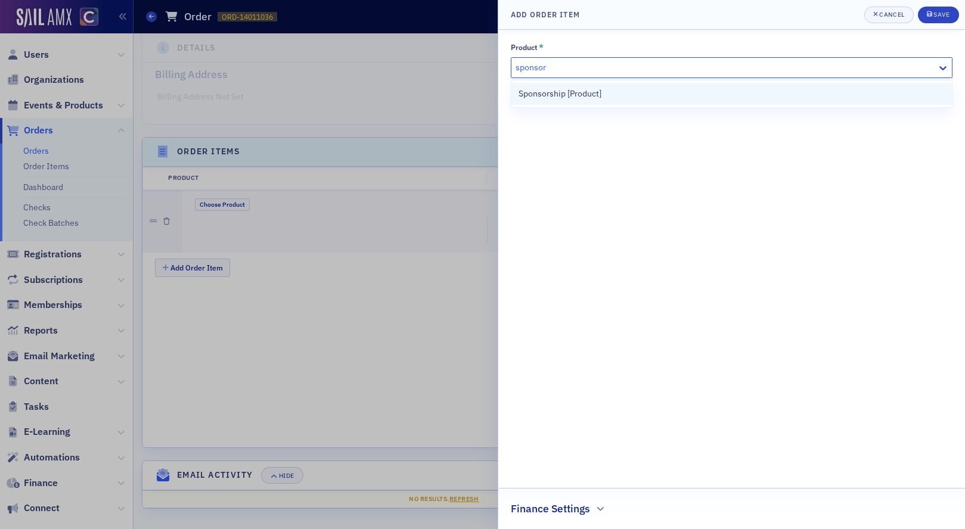
click at [576, 94] on span "Sponsorship [Product]" at bounding box center [559, 94] width 83 height 13
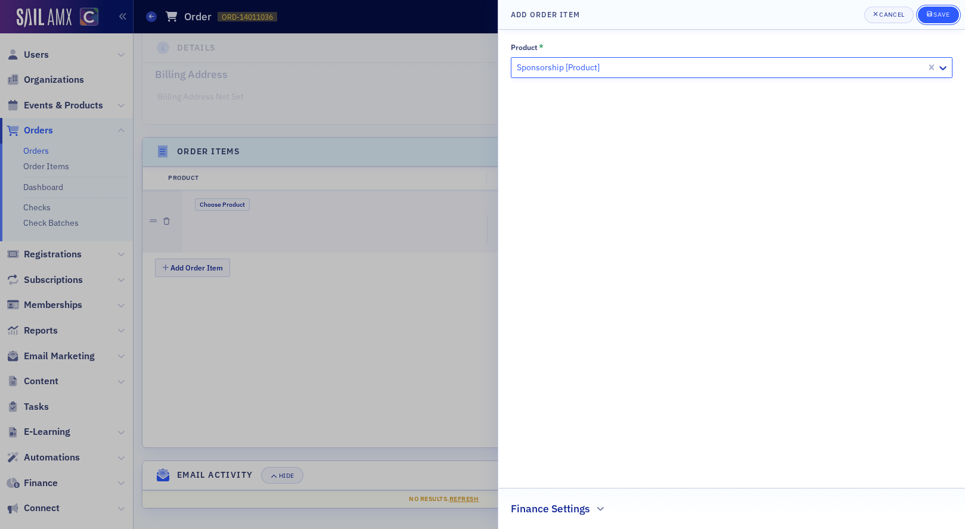
click at [942, 13] on div "Save" at bounding box center [941, 14] width 16 height 7
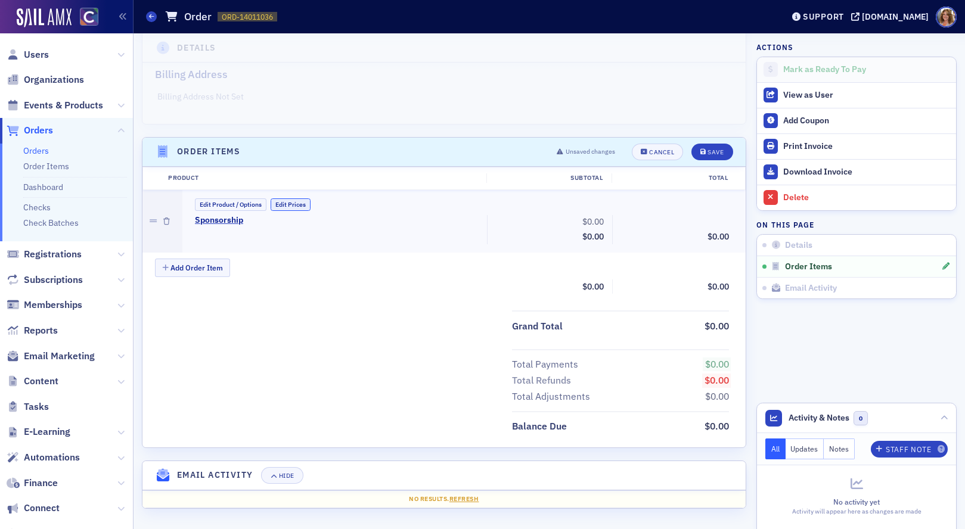
click at [301, 205] on button "Edit Prices" at bounding box center [291, 204] width 40 height 13
drag, startPoint x: 586, startPoint y: 220, endPoint x: 614, endPoint y: 220, distance: 28.0
click at [614, 220] on div "Sponsorship (Custom Price) 0.00 Subtotal $0.00 Discounts - 0.00 $0.00" at bounding box center [462, 231] width 551 height 32
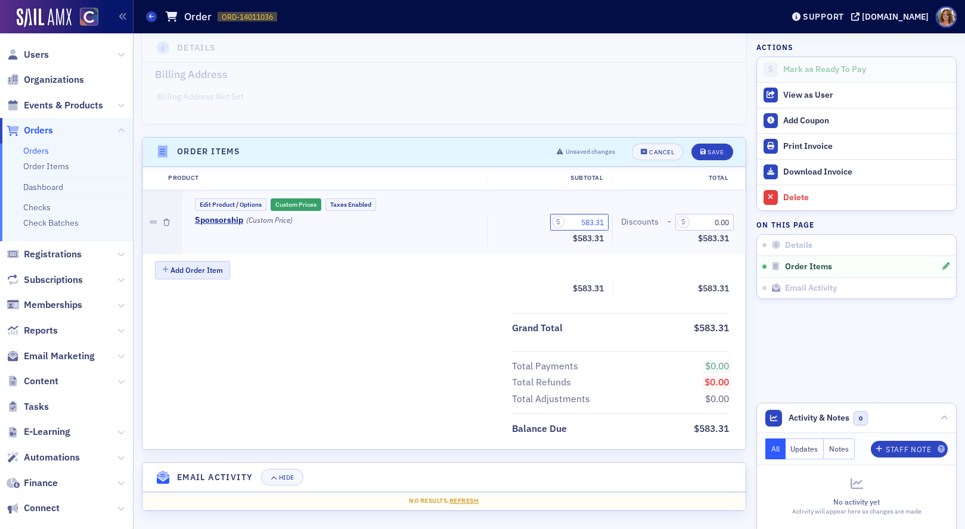
type input "583.31"
click at [198, 265] on button "Add Order Item" at bounding box center [192, 270] width 75 height 18
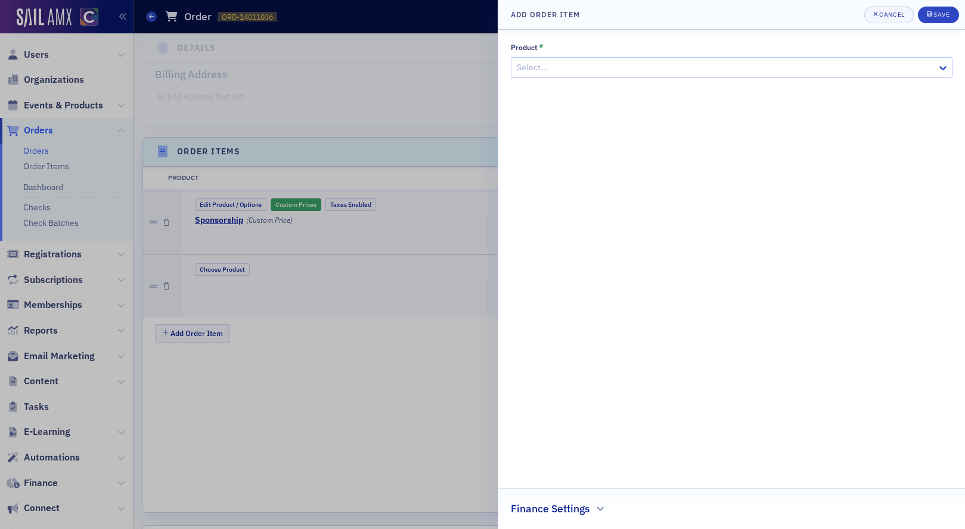
click at [579, 71] on div at bounding box center [725, 67] width 420 height 15
type input "PEAK"
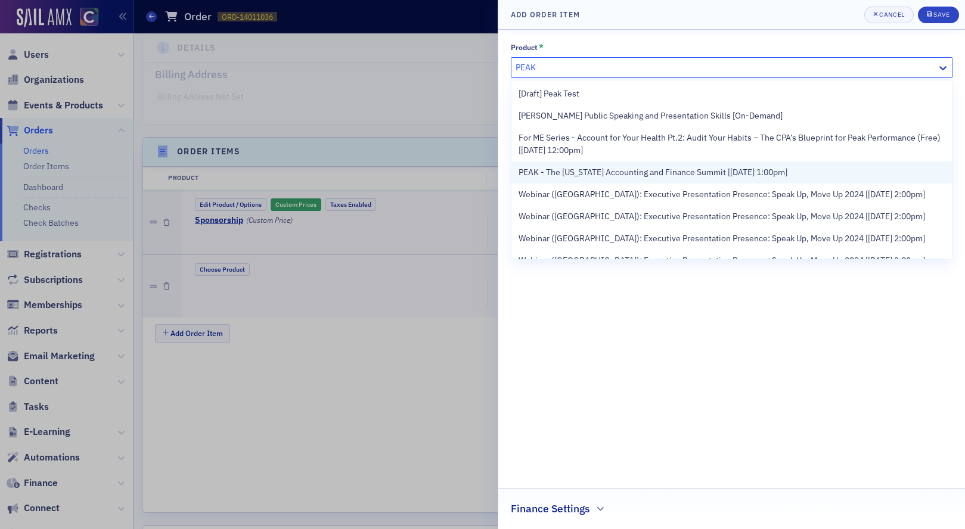
click at [597, 165] on div "PEAK - The [US_STATE] Accounting and Finance Summit [[DATE] 1:00pm]" at bounding box center [731, 173] width 440 height 22
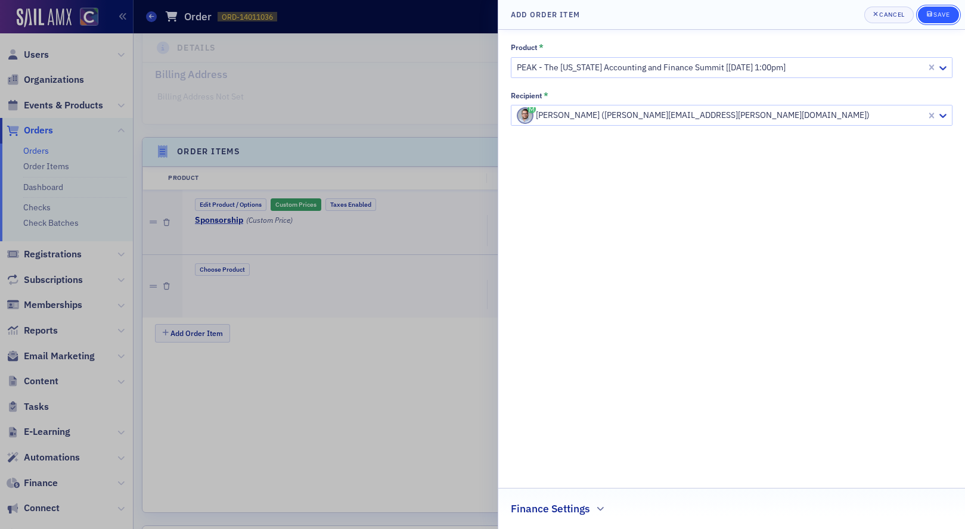
click at [941, 15] on div "Save" at bounding box center [941, 14] width 16 height 7
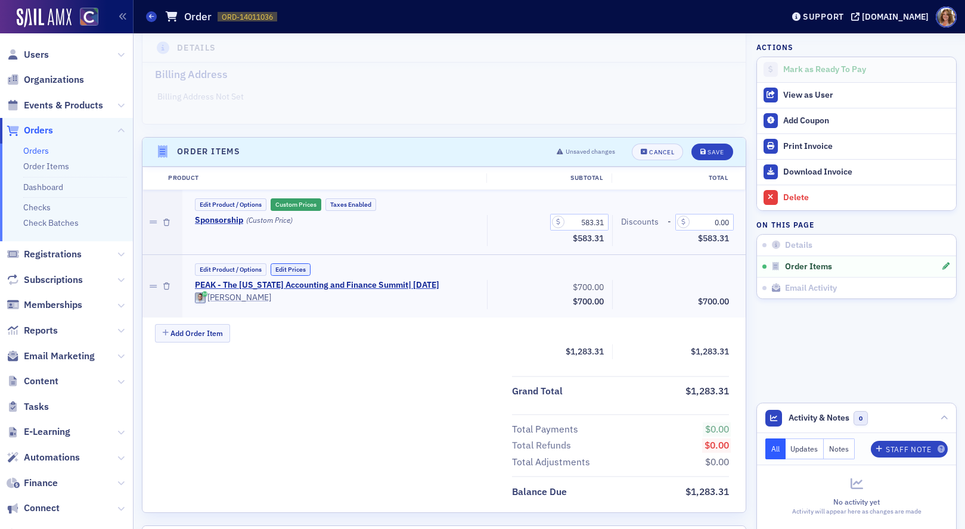
click at [300, 264] on button "Edit Prices" at bounding box center [291, 269] width 40 height 13
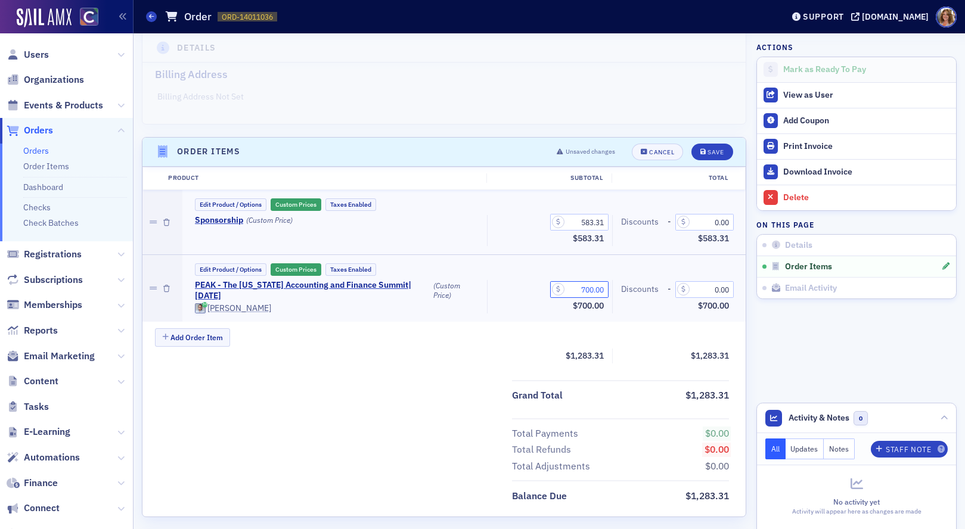
drag, startPoint x: 576, startPoint y: 289, endPoint x: 623, endPoint y: 287, distance: 47.1
click at [623, 287] on div "PEAK - The [US_STATE] Accounting and Finance Summit | [DATE] (Custom Price) [PE…" at bounding box center [462, 296] width 551 height 33
type input "0.00"
click at [722, 151] on div "Save" at bounding box center [715, 152] width 16 height 7
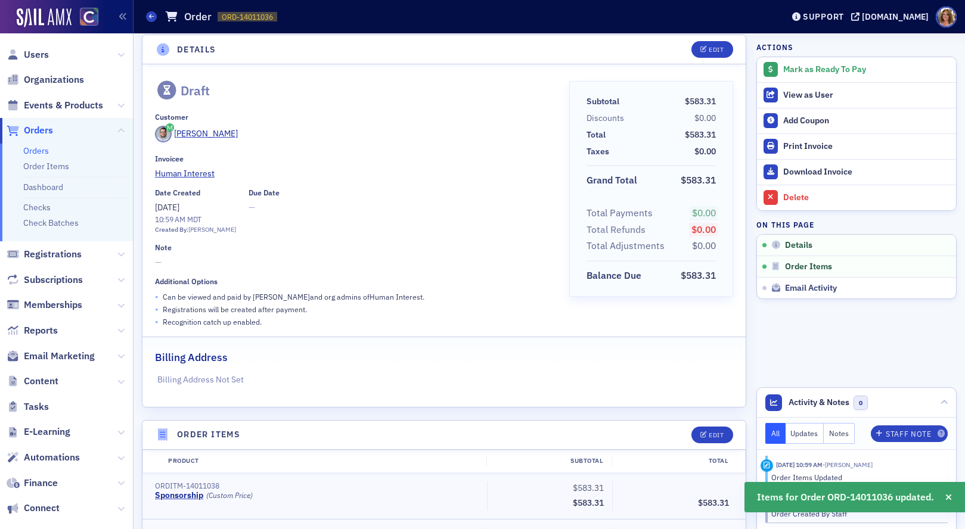
scroll to position [0, 0]
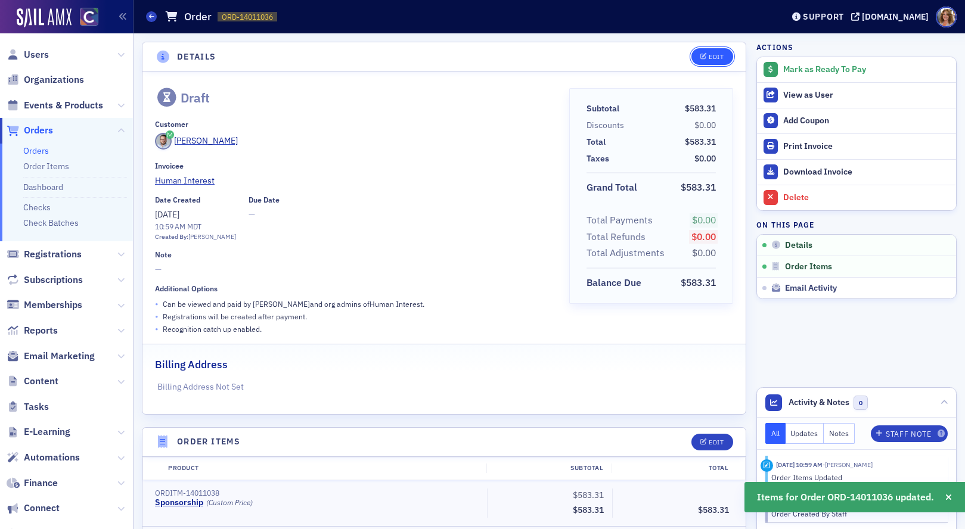
click at [718, 55] on div "Edit" at bounding box center [716, 57] width 15 height 7
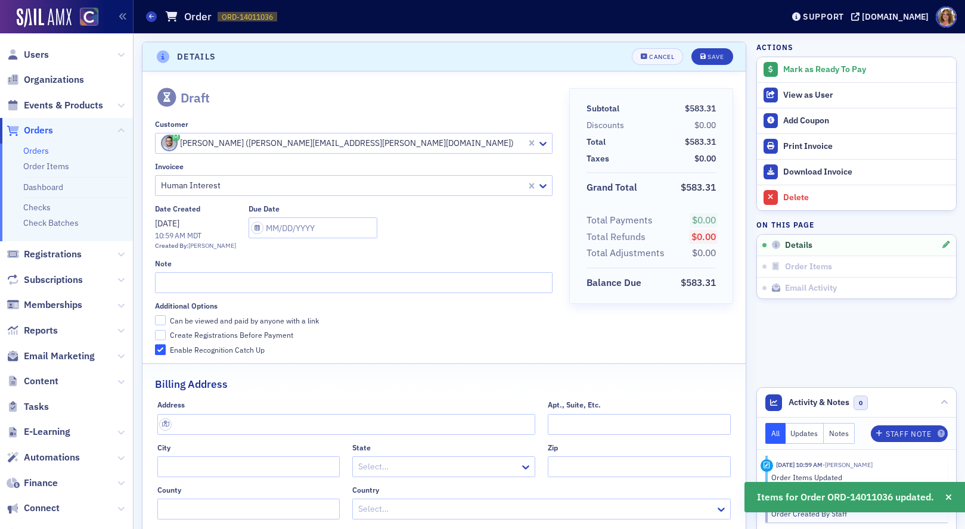
scroll to position [2, 0]
click at [160, 318] on input "Can be viewed and paid by anyone with a link" at bounding box center [160, 318] width 11 height 11
checkbox input "true"
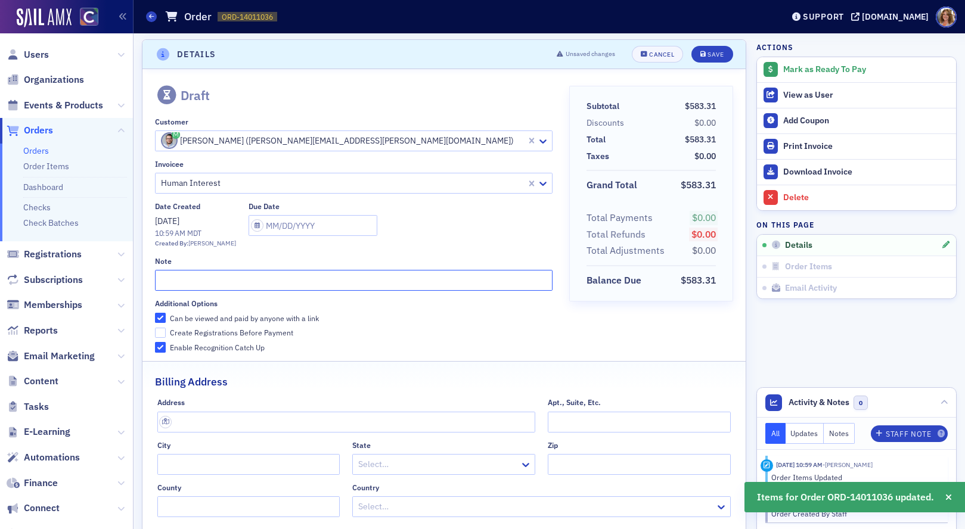
click at [174, 290] on input "text" at bounding box center [353, 280] width 397 height 21
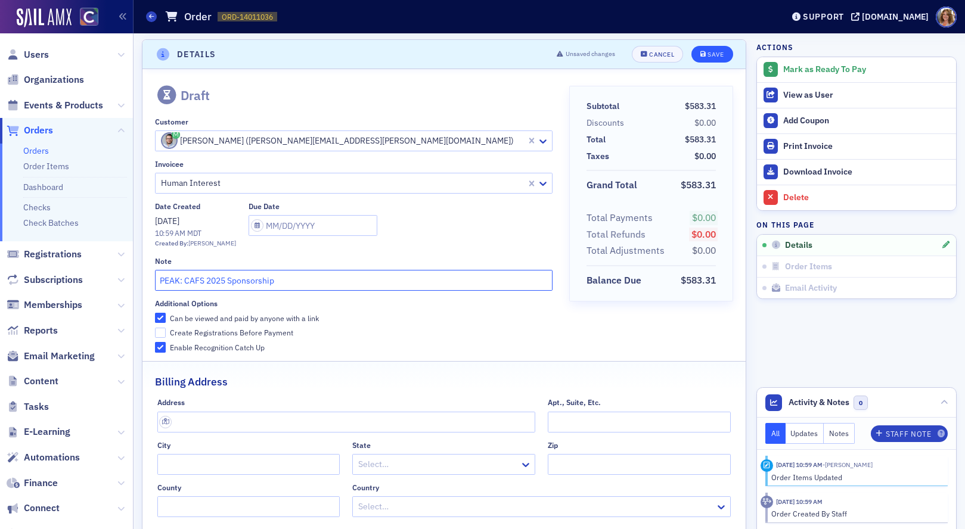
type input "PEAK: CAFS 2025 Sponsorship"
click at [710, 62] on button "Save" at bounding box center [711, 54] width 41 height 17
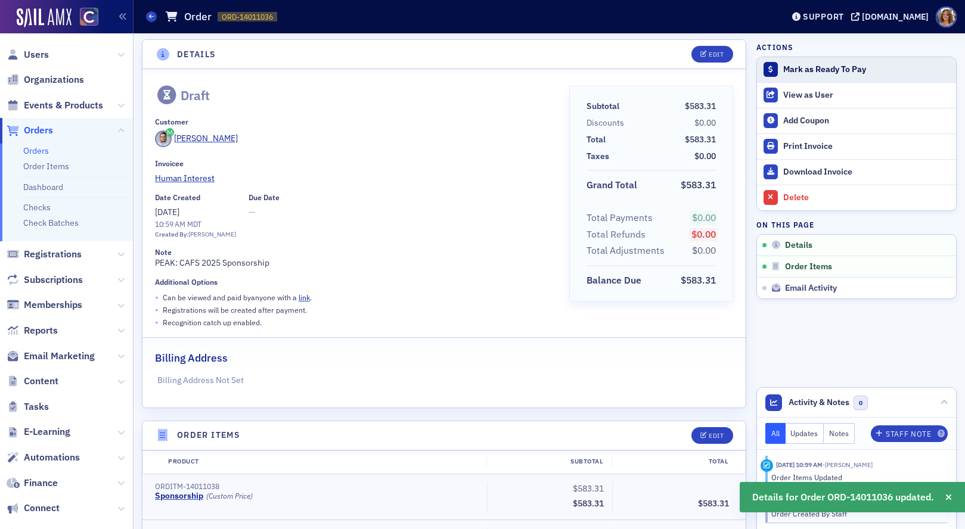
click at [806, 67] on div "Mark as Ready To Pay" at bounding box center [866, 69] width 167 height 11
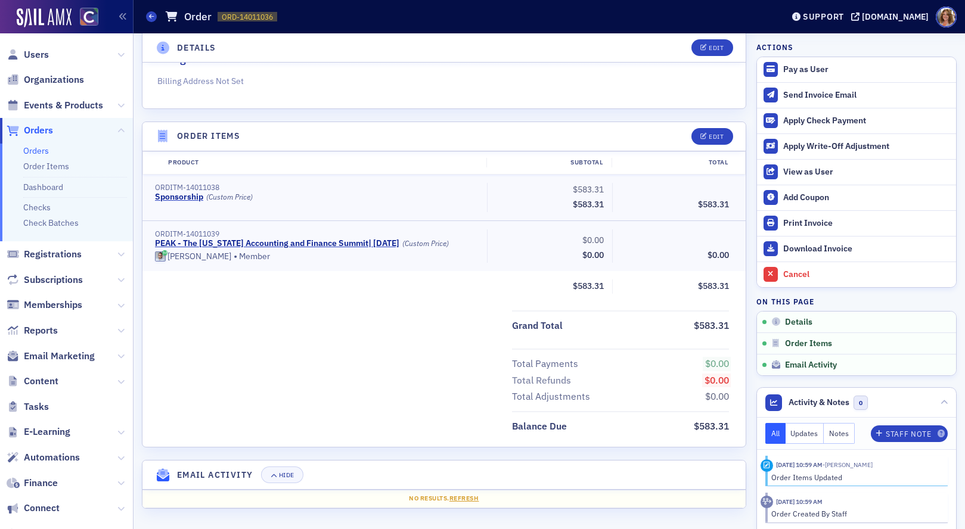
scroll to position [0, 0]
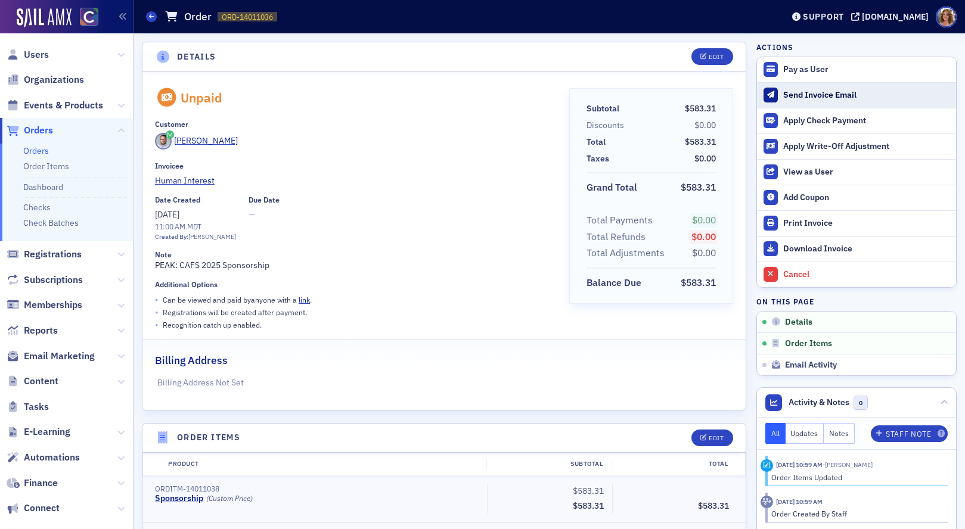
click at [821, 91] on div "Send Invoice Email" at bounding box center [866, 95] width 167 height 11
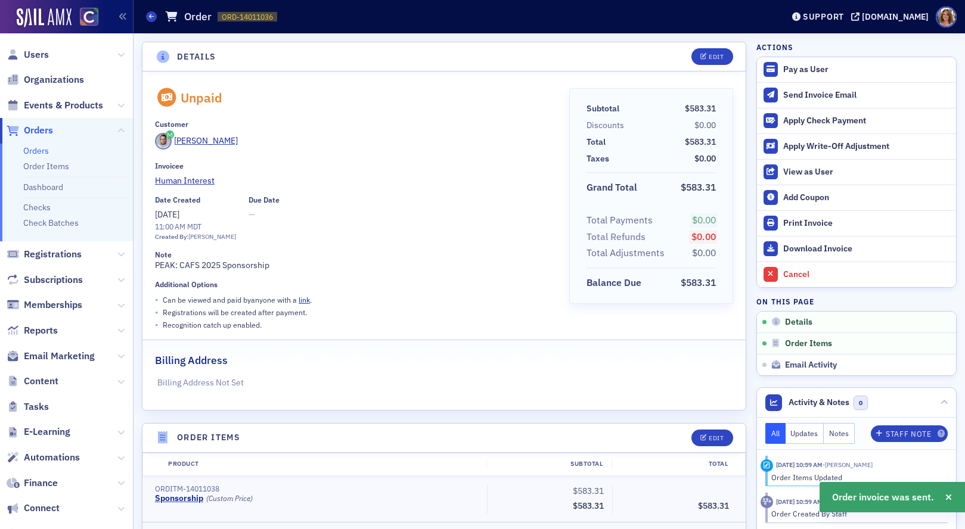
click at [49, 128] on span "Orders" at bounding box center [38, 130] width 29 height 13
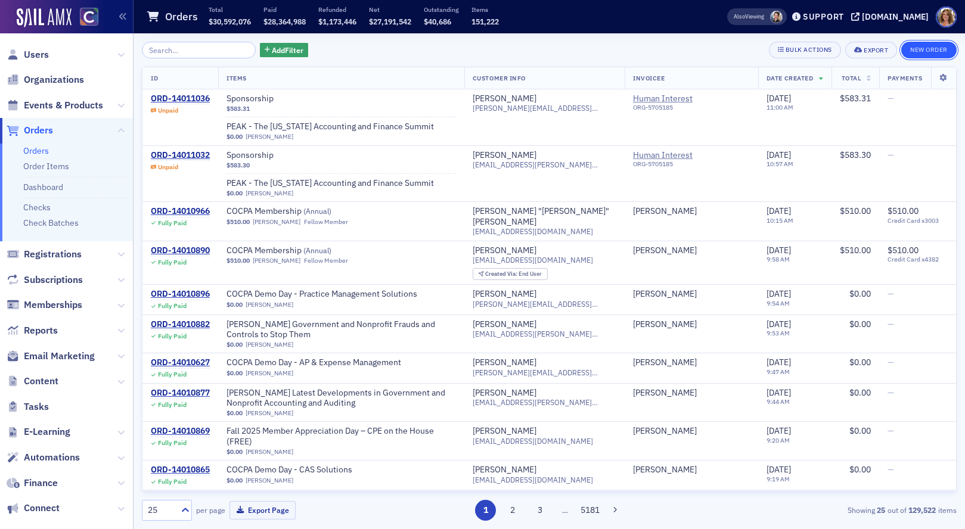
click at [931, 50] on button "New Order" at bounding box center [928, 50] width 55 height 17
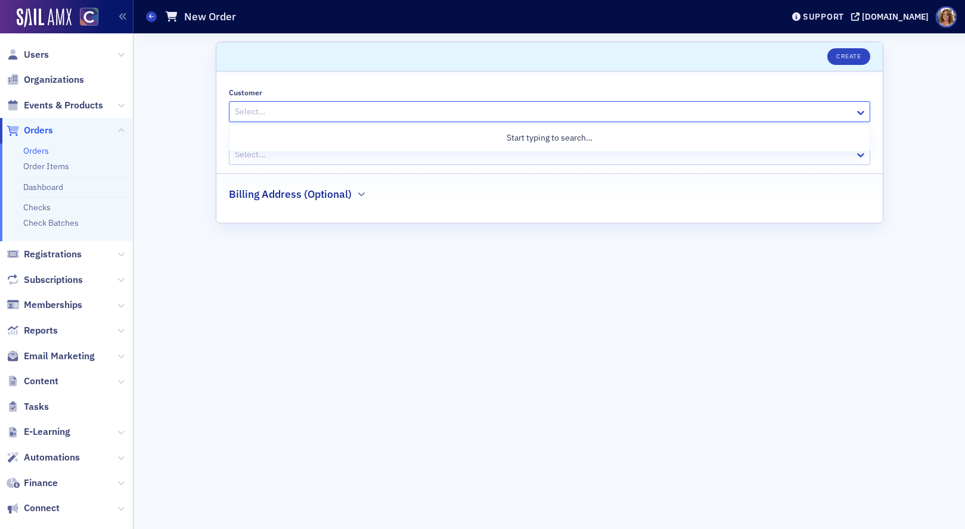
click at [298, 104] on div "Select…" at bounding box center [541, 111] width 625 height 17
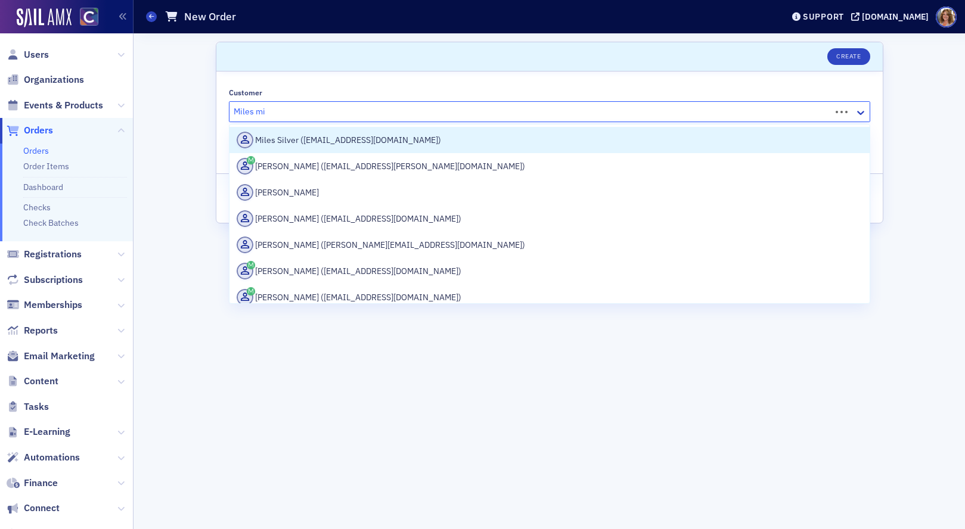
type input "Miles mil"
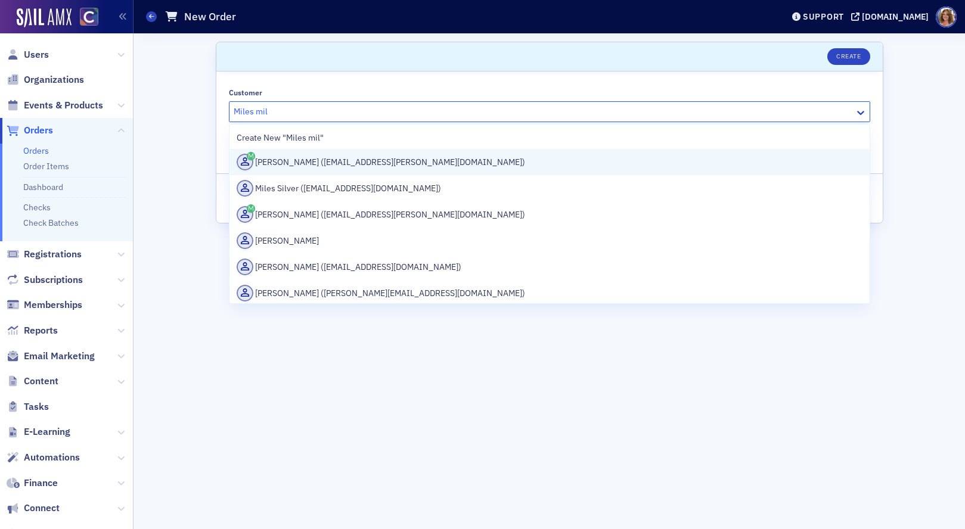
click at [334, 162] on div "[PERSON_NAME] ([EMAIL_ADDRESS][PERSON_NAME][DOMAIN_NAME])" at bounding box center [550, 162] width 626 height 17
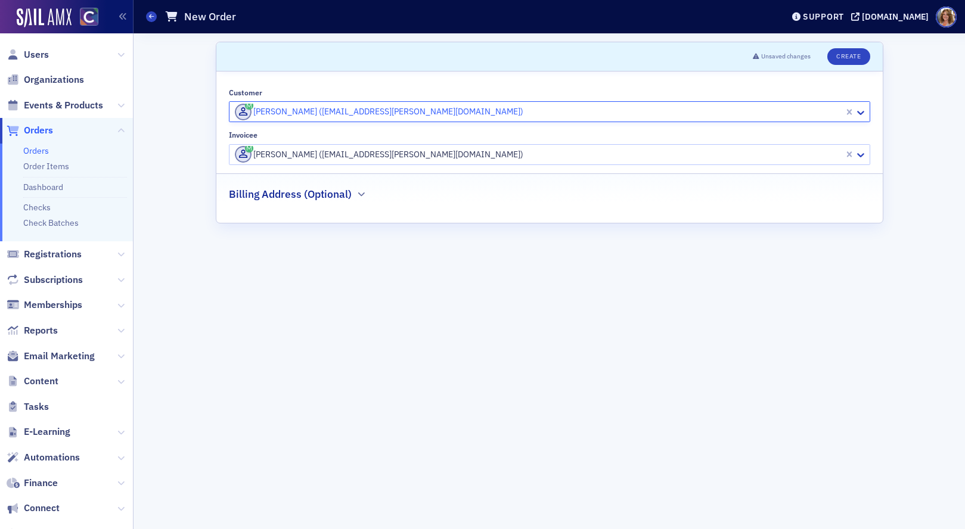
click at [415, 153] on div at bounding box center [538, 154] width 609 height 15
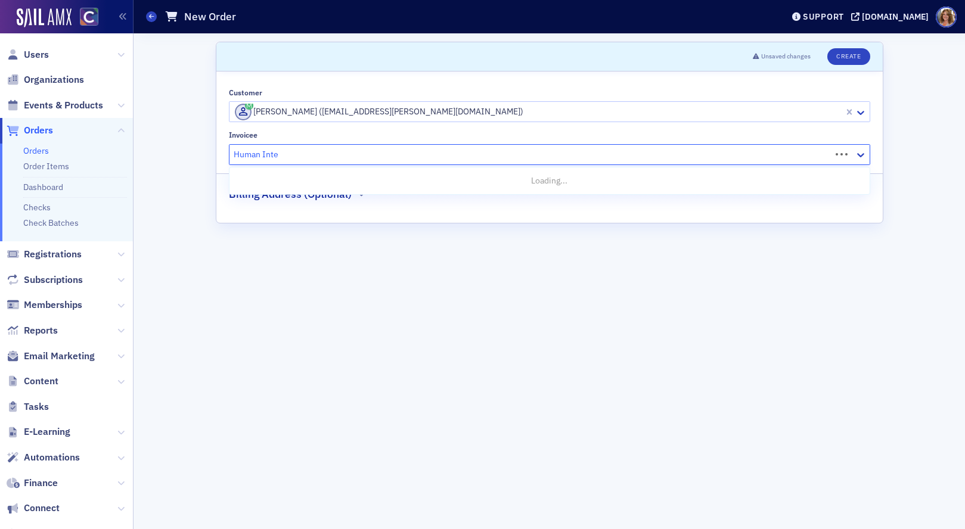
type input "Human Inter"
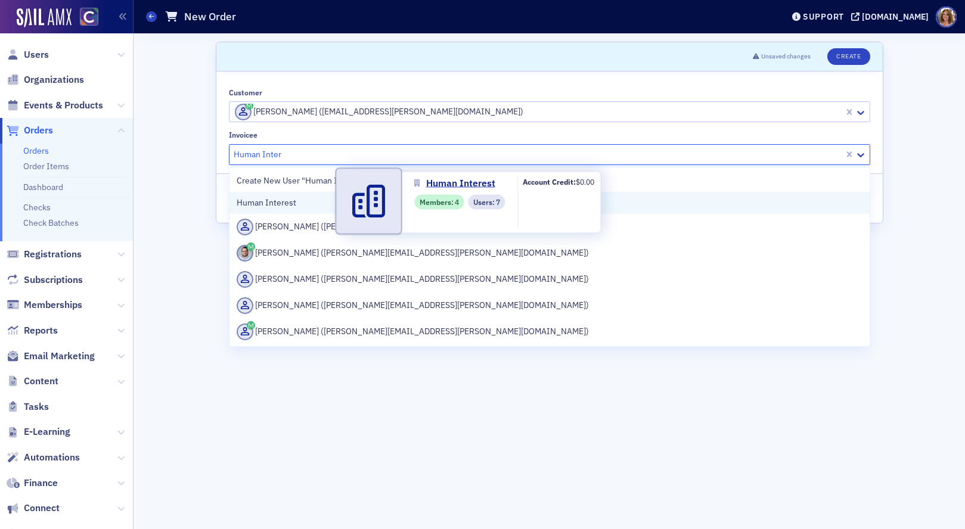
click at [316, 204] on span "Human Interest" at bounding box center [291, 203] width 108 height 13
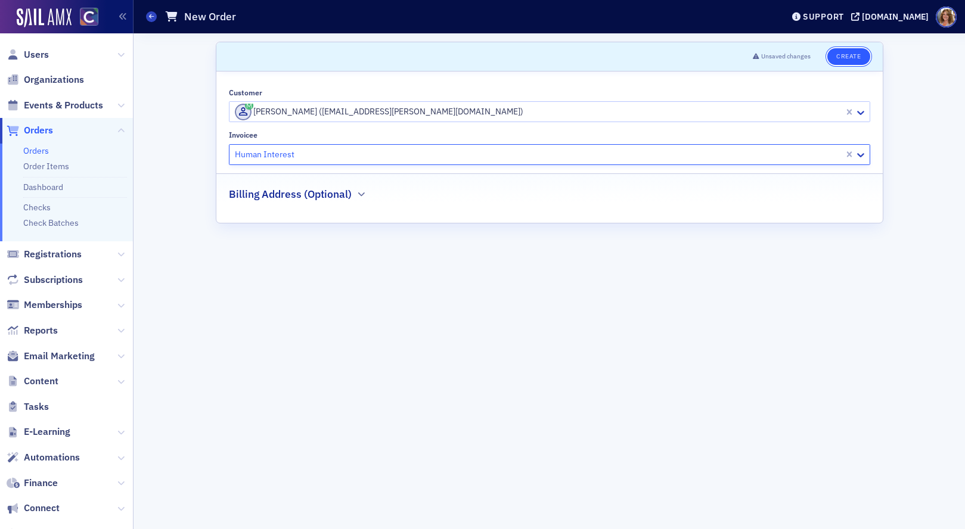
click at [850, 56] on button "Create" at bounding box center [848, 56] width 42 height 17
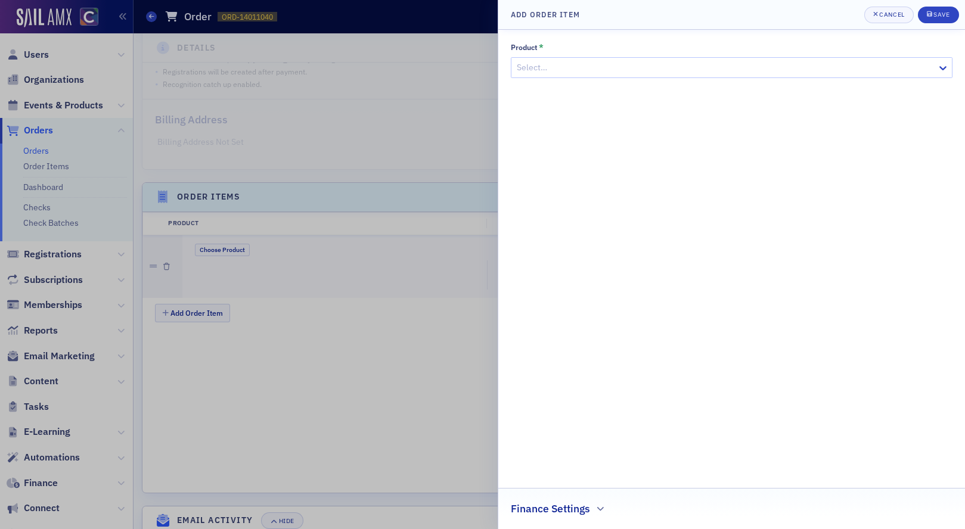
scroll to position [290, 0]
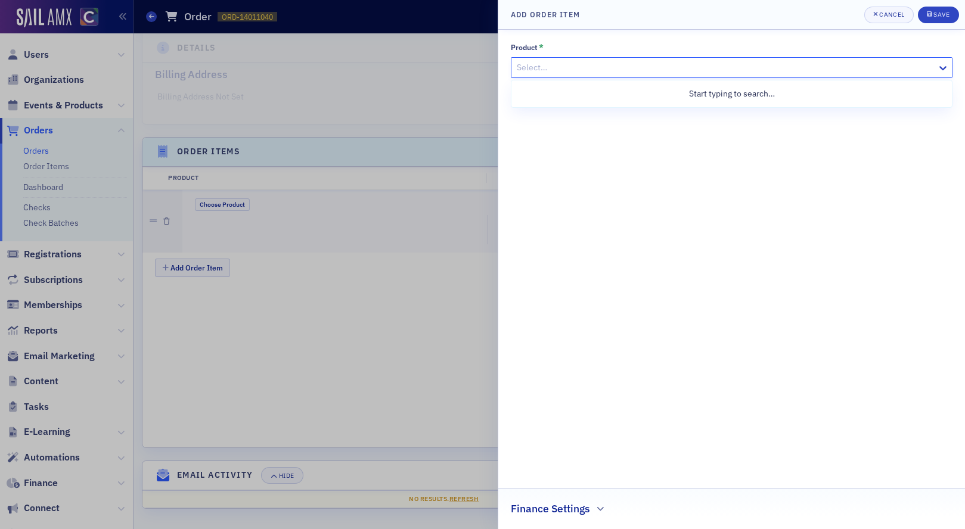
click at [598, 67] on div at bounding box center [725, 67] width 420 height 15
type input "Sponso"
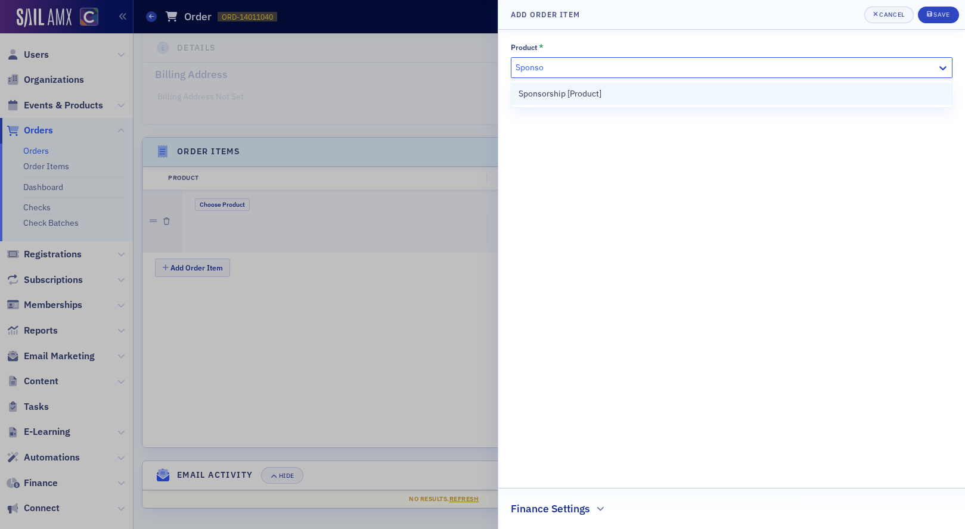
click at [600, 94] on span "Sponsorship [Product]" at bounding box center [559, 94] width 83 height 13
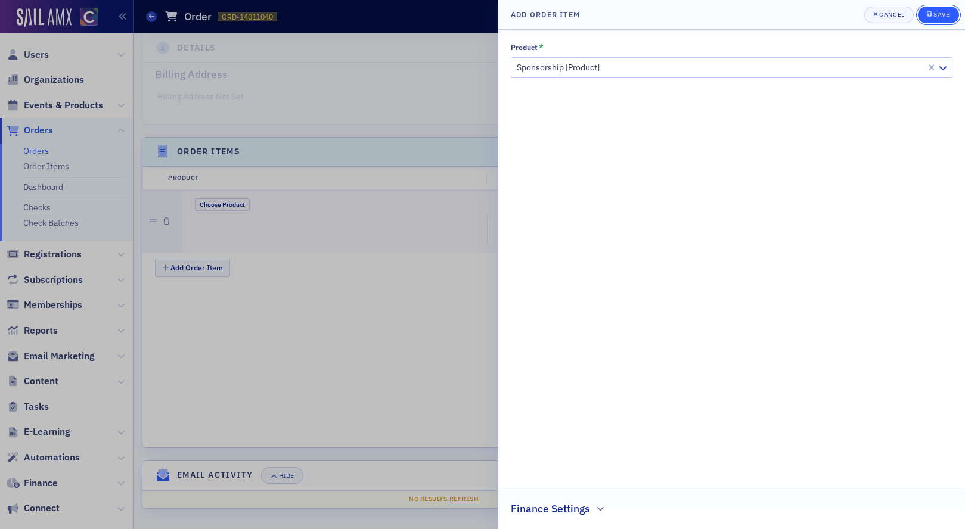
click at [945, 11] on div "Save" at bounding box center [941, 14] width 16 height 7
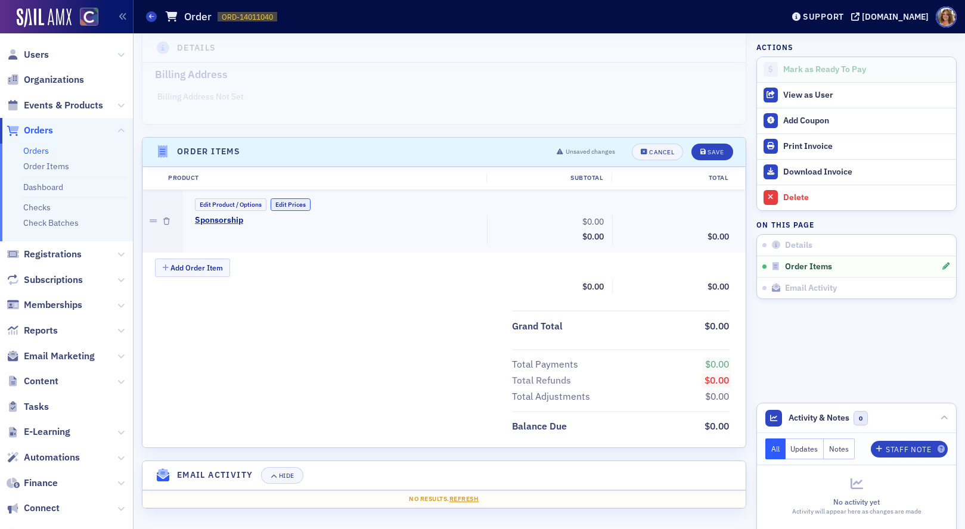
click at [287, 203] on button "Edit Prices" at bounding box center [291, 204] width 40 height 13
drag, startPoint x: 580, startPoint y: 220, endPoint x: 610, endPoint y: 219, distance: 29.8
click at [610, 219] on div "0.00 Subtotal $0.00" at bounding box center [549, 231] width 125 height 32
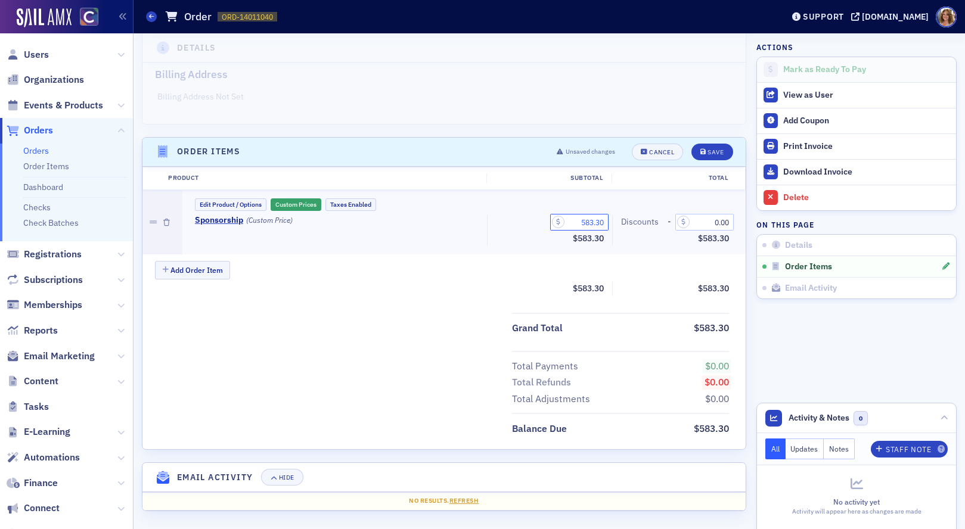
type input "583.30"
click at [213, 268] on button "Add Order Item" at bounding box center [192, 270] width 75 height 18
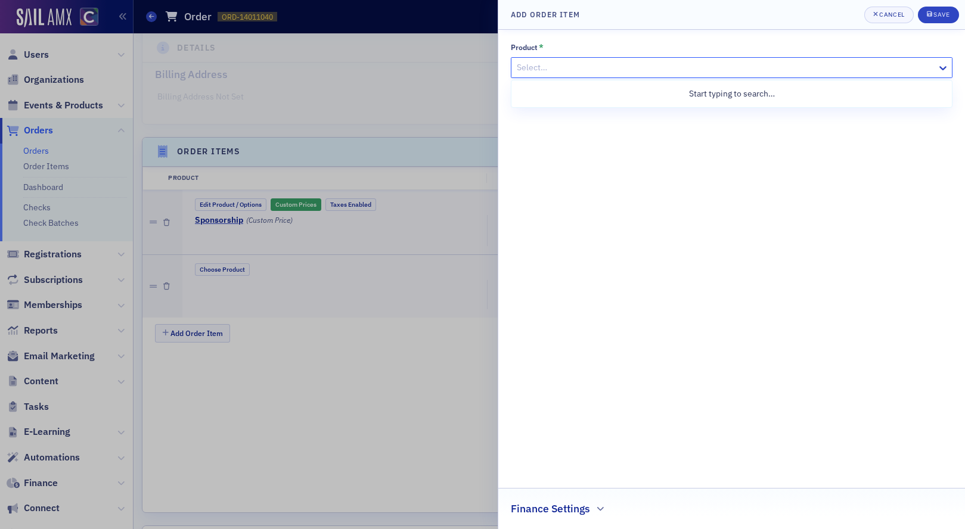
click at [645, 70] on div at bounding box center [725, 67] width 420 height 15
type input "PEAK"
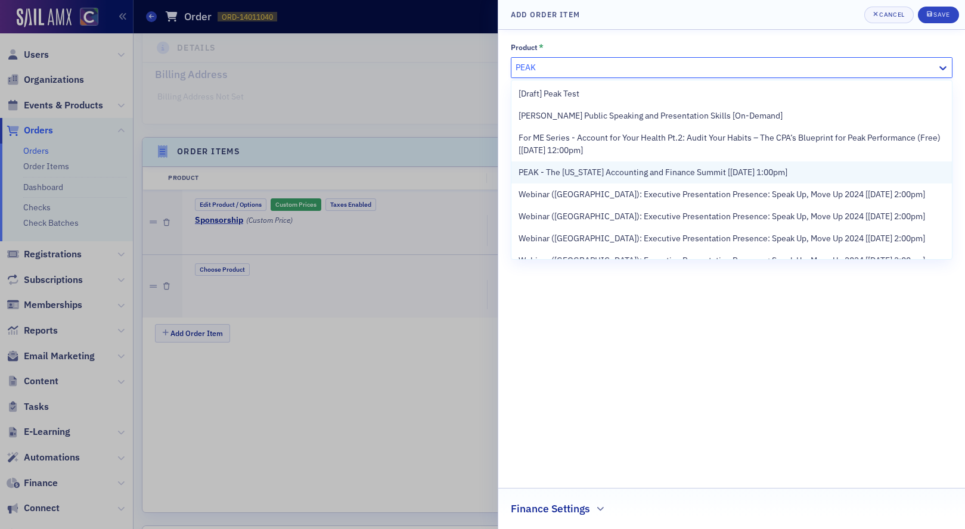
click at [605, 176] on span "PEAK - The [US_STATE] Accounting and Finance Summit [[DATE] 1:00pm]" at bounding box center [652, 172] width 269 height 13
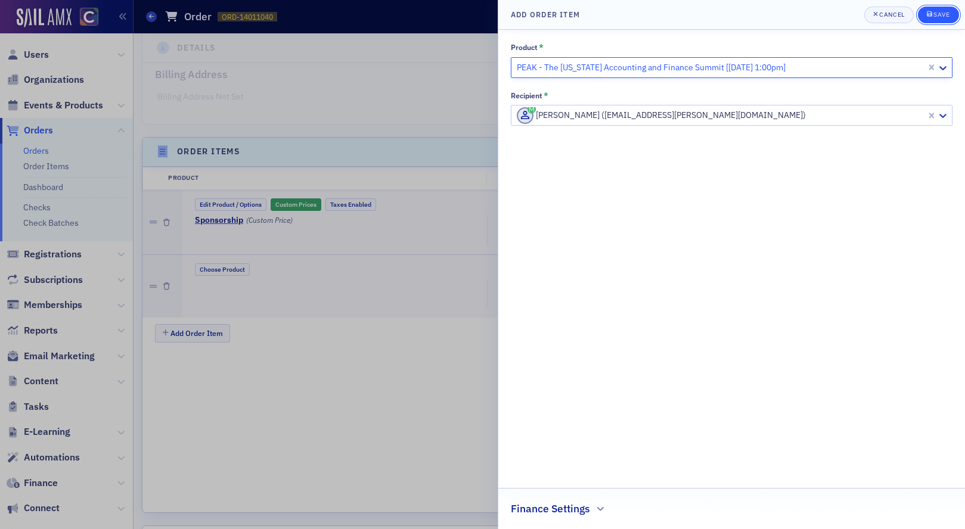
click at [942, 17] on div "Save" at bounding box center [941, 14] width 16 height 7
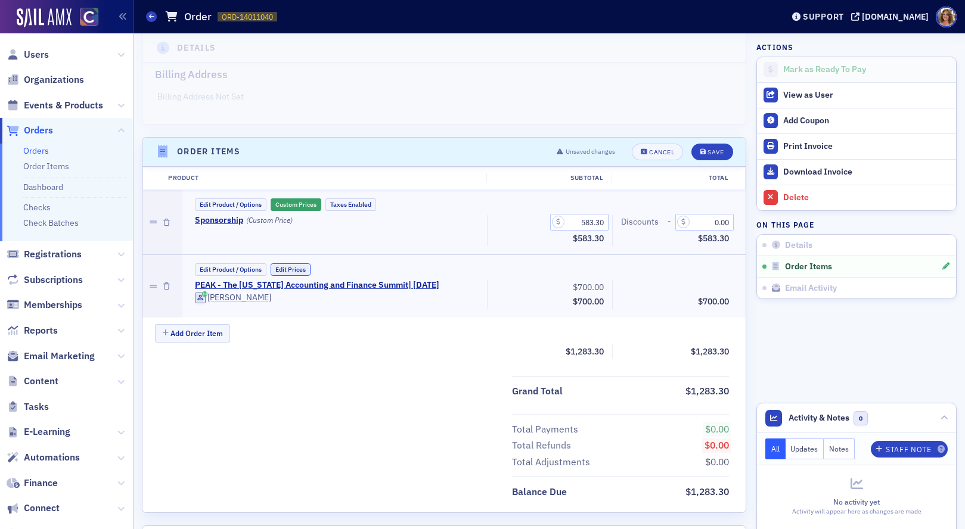
click at [288, 270] on button "Edit Prices" at bounding box center [291, 269] width 40 height 13
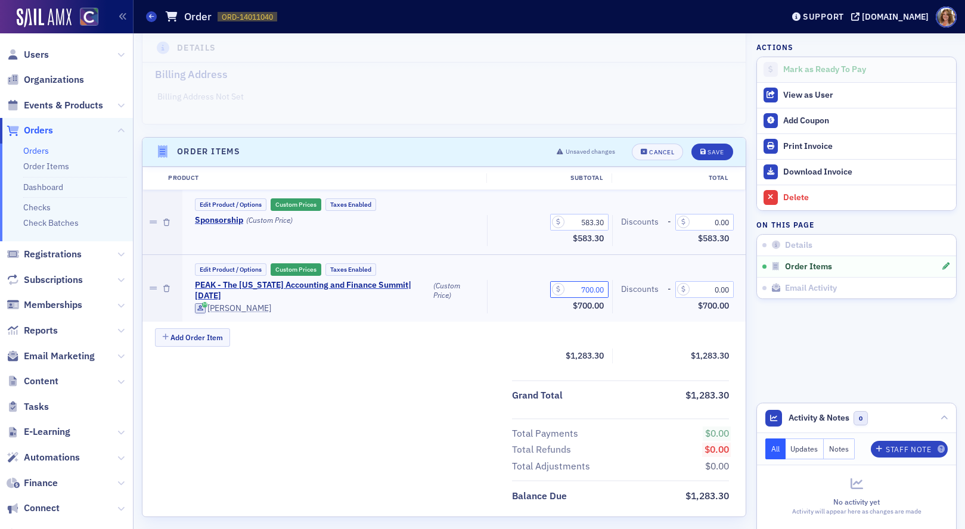
drag, startPoint x: 577, startPoint y: 288, endPoint x: 628, endPoint y: 290, distance: 50.7
click at [628, 291] on div "PEAK - The [US_STATE] Accounting and Finance Summit | [DATE] (Custom Price) Mil…" at bounding box center [462, 296] width 551 height 33
type input "0.00"
click at [719, 149] on div "Save" at bounding box center [715, 152] width 16 height 7
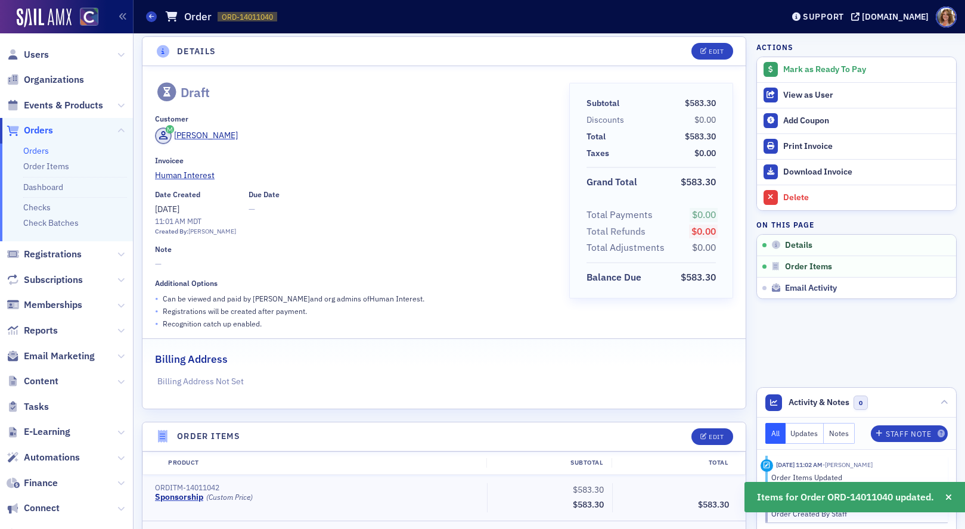
scroll to position [0, 0]
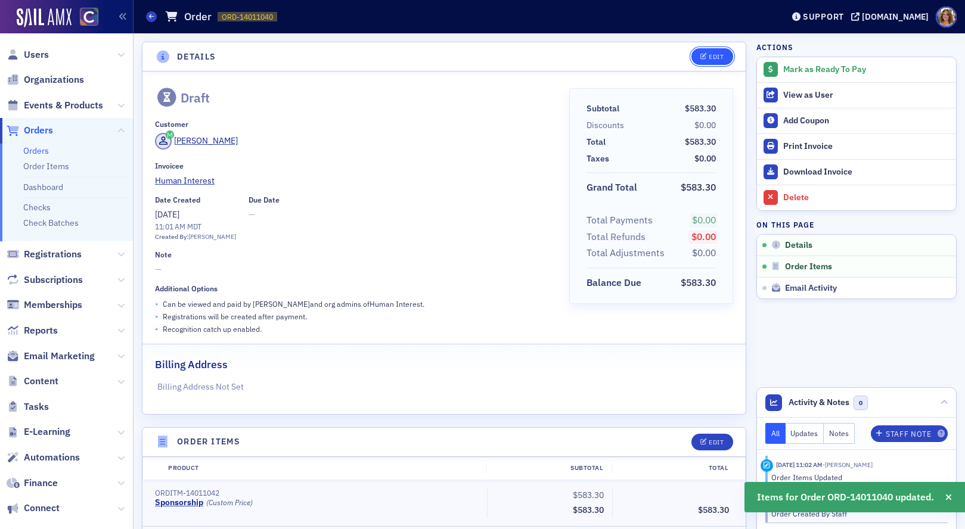
click at [717, 54] on div "Edit" at bounding box center [716, 57] width 15 height 7
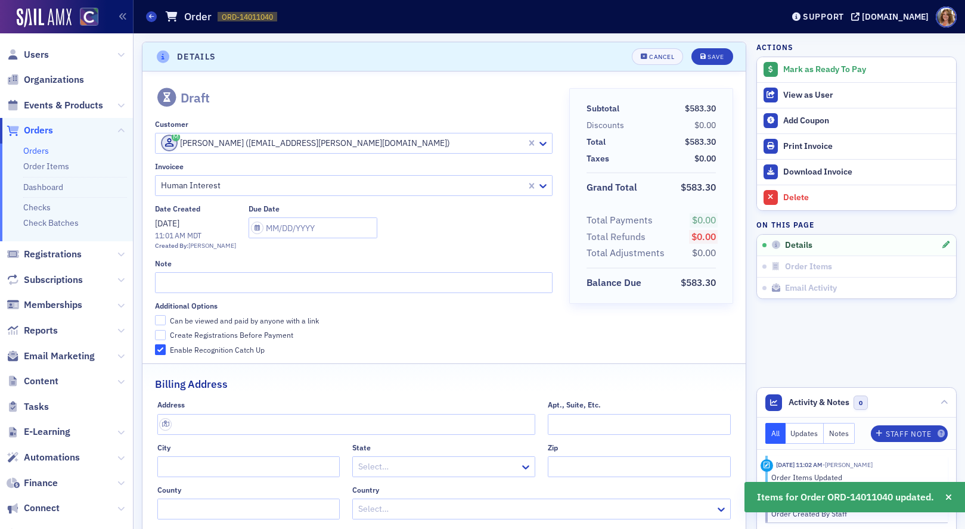
scroll to position [2, 0]
click at [159, 320] on input "Can be viewed and paid by anyone with a link" at bounding box center [160, 318] width 11 height 11
checkbox input "true"
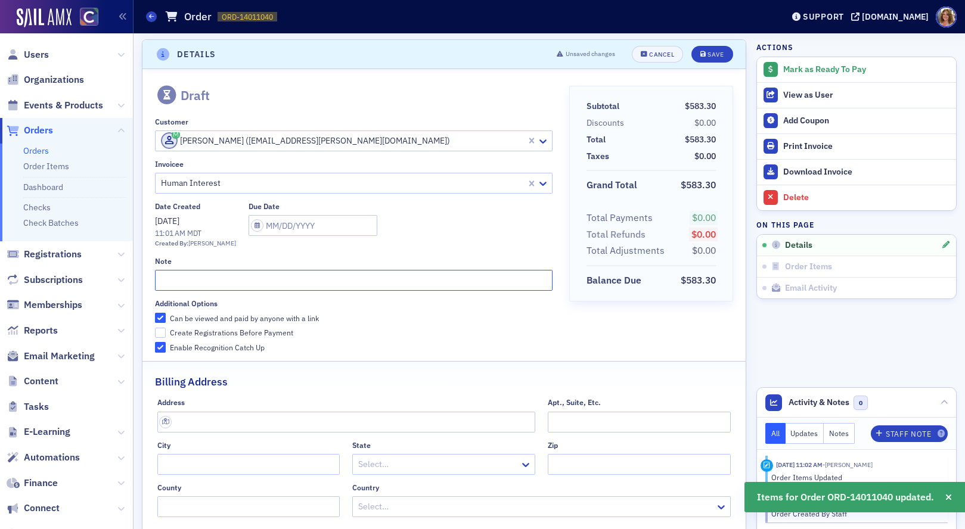
click at [180, 285] on input "text" at bounding box center [353, 280] width 397 height 21
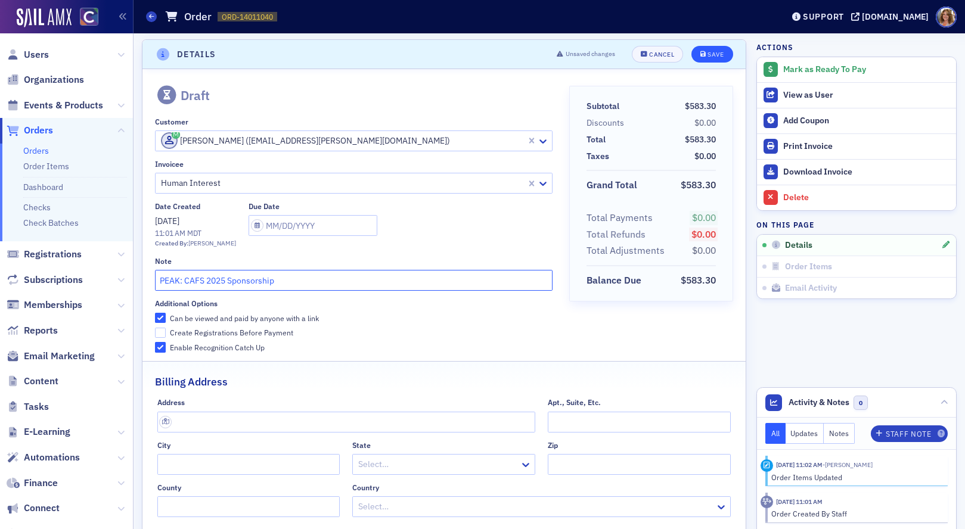
type input "PEAK: CAFS 2025 Sponsorship"
click at [708, 54] on div "Save" at bounding box center [715, 54] width 16 height 7
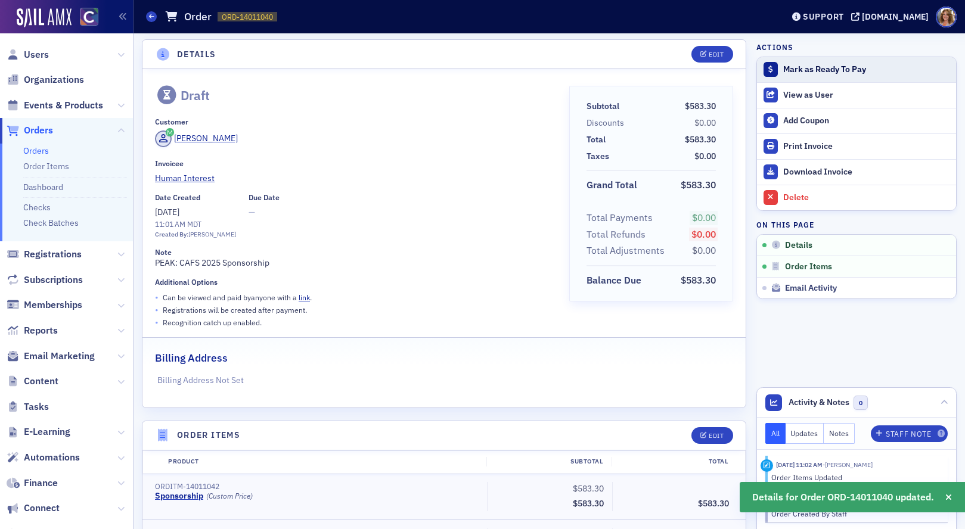
click at [806, 67] on div "Mark as Ready To Pay" at bounding box center [866, 69] width 167 height 11
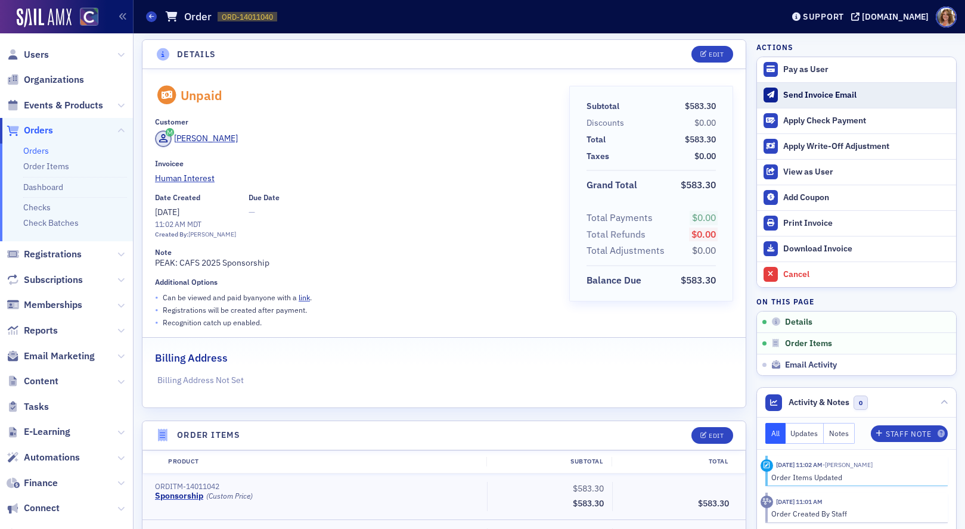
click at [810, 95] on div "Send Invoice Email" at bounding box center [866, 95] width 167 height 11
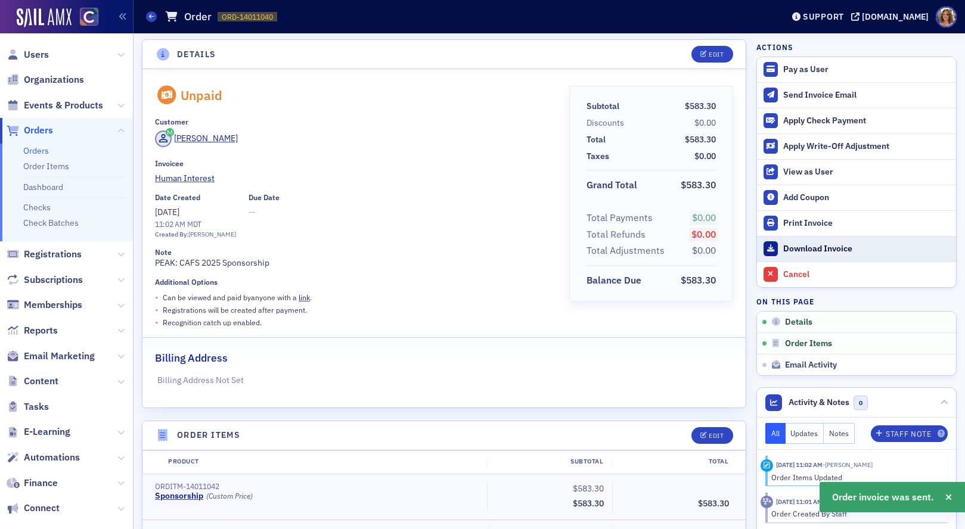
click at [799, 247] on div "Download Invoice" at bounding box center [866, 249] width 167 height 11
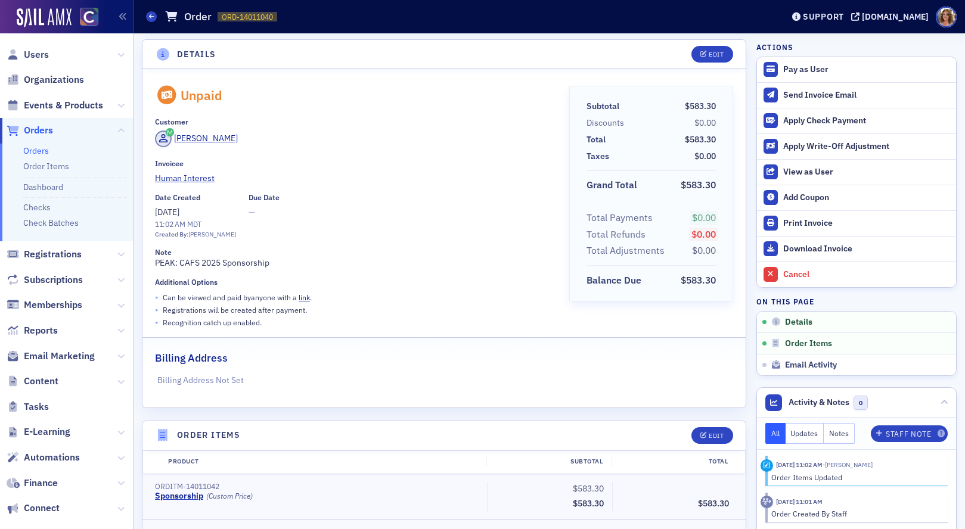
click at [40, 130] on span "Orders" at bounding box center [38, 130] width 29 height 13
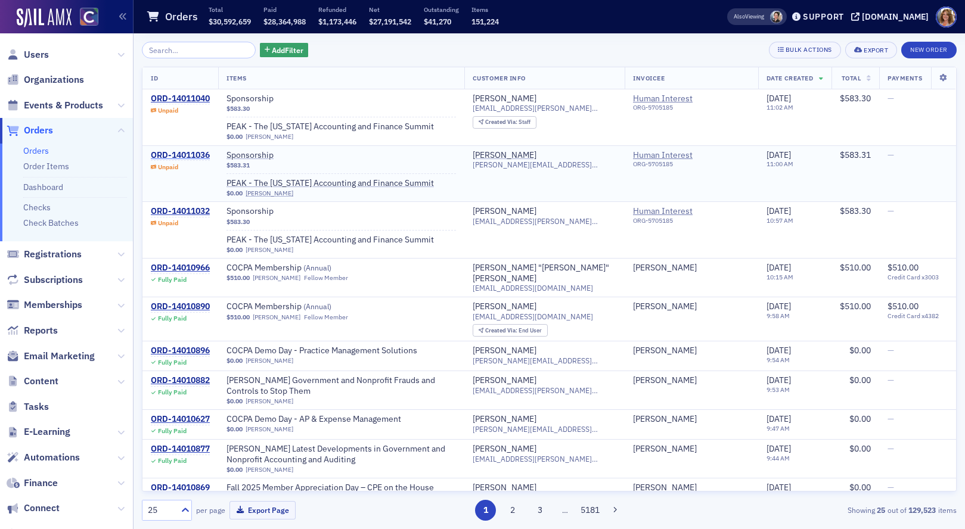
click at [199, 154] on div "ORD-14011036" at bounding box center [180, 155] width 59 height 11
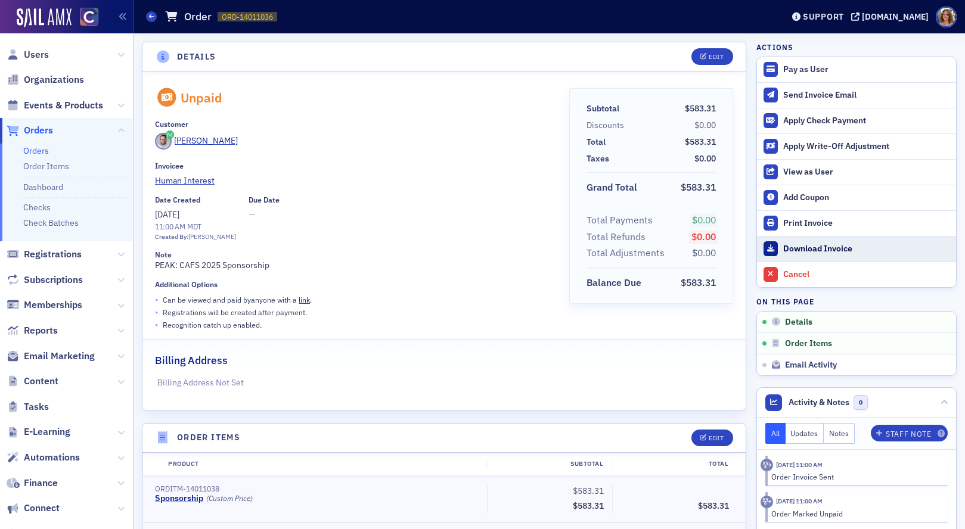
click at [808, 247] on div "Download Invoice" at bounding box center [866, 249] width 167 height 11
click at [117, 379] on span "Content" at bounding box center [66, 382] width 133 height 26
click at [120, 379] on icon at bounding box center [120, 381] width 7 height 7
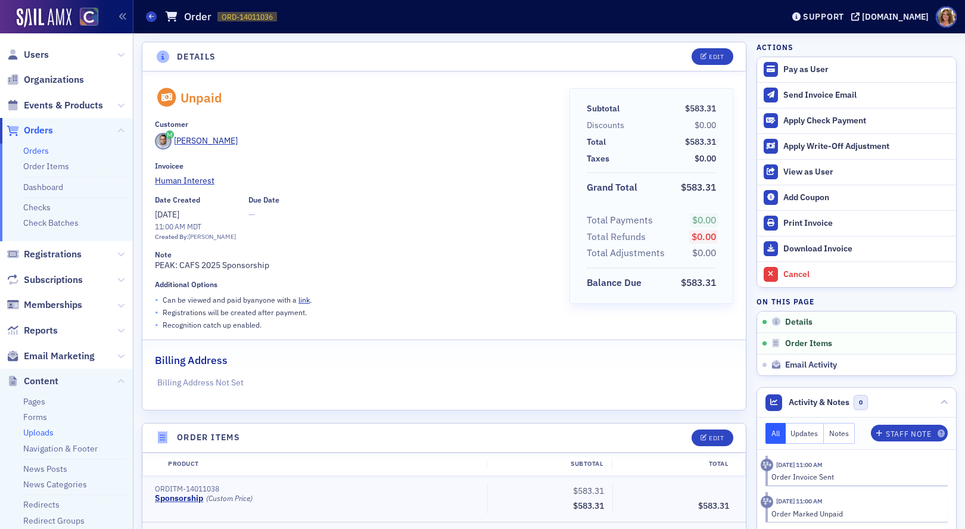
click at [42, 433] on link "Uploads" at bounding box center [38, 432] width 30 height 11
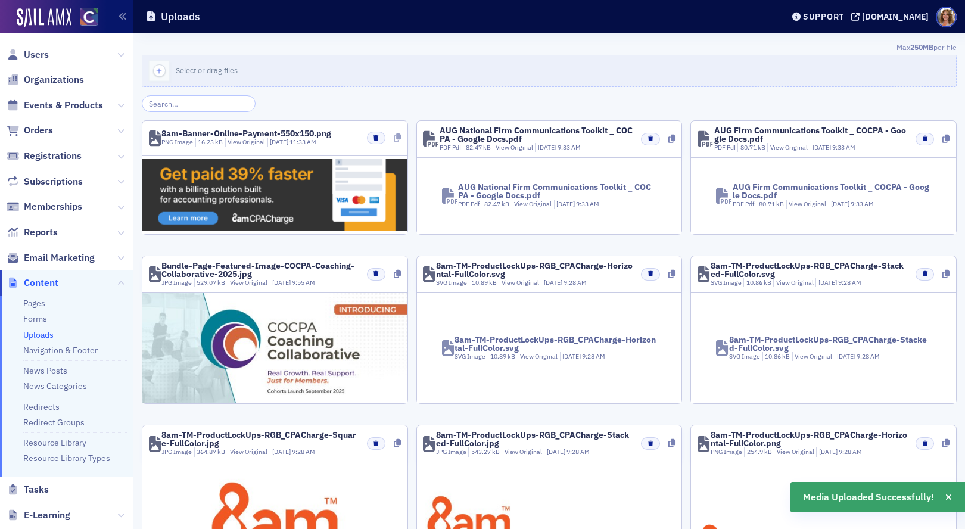
click at [397, 136] on icon at bounding box center [397, 137] width 7 height 8
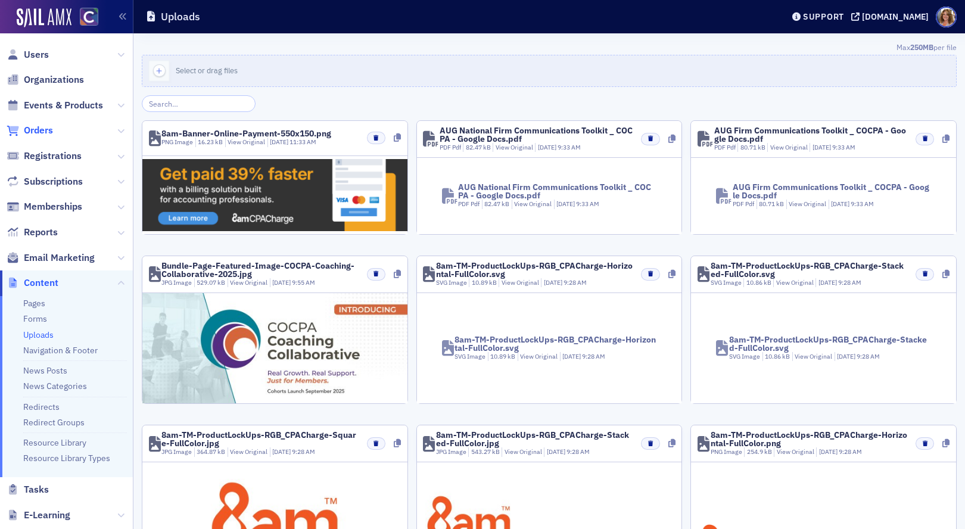
click at [40, 131] on span "Orders" at bounding box center [38, 130] width 29 height 13
